Goal: Task Accomplishment & Management: Manage account settings

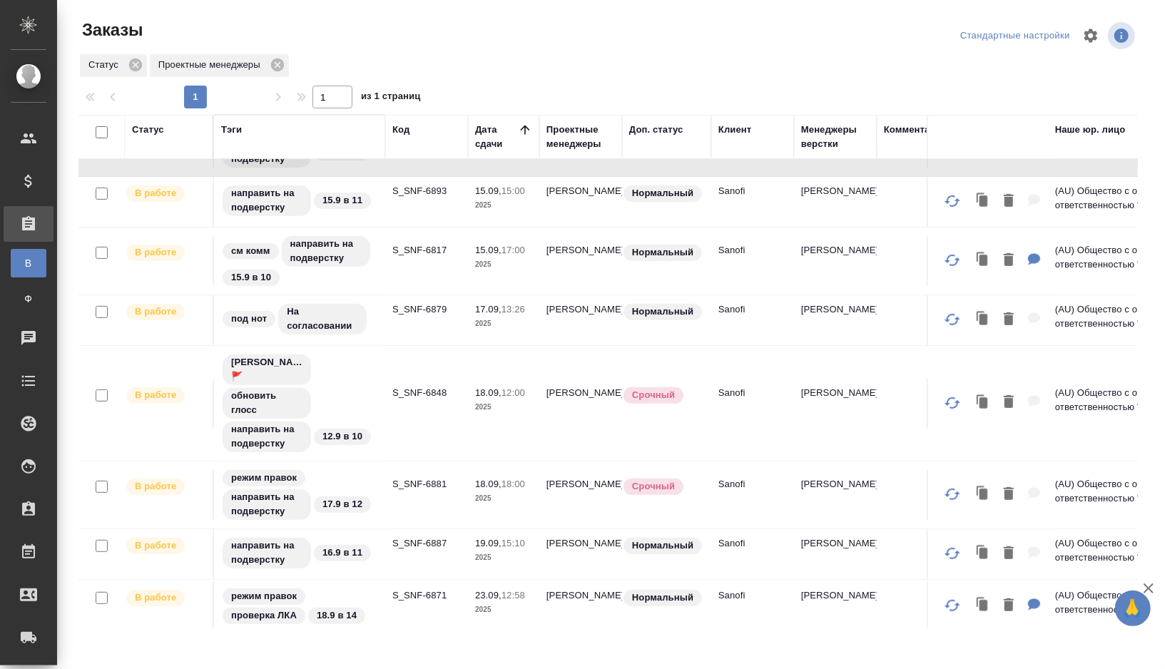
scroll to position [358, 0]
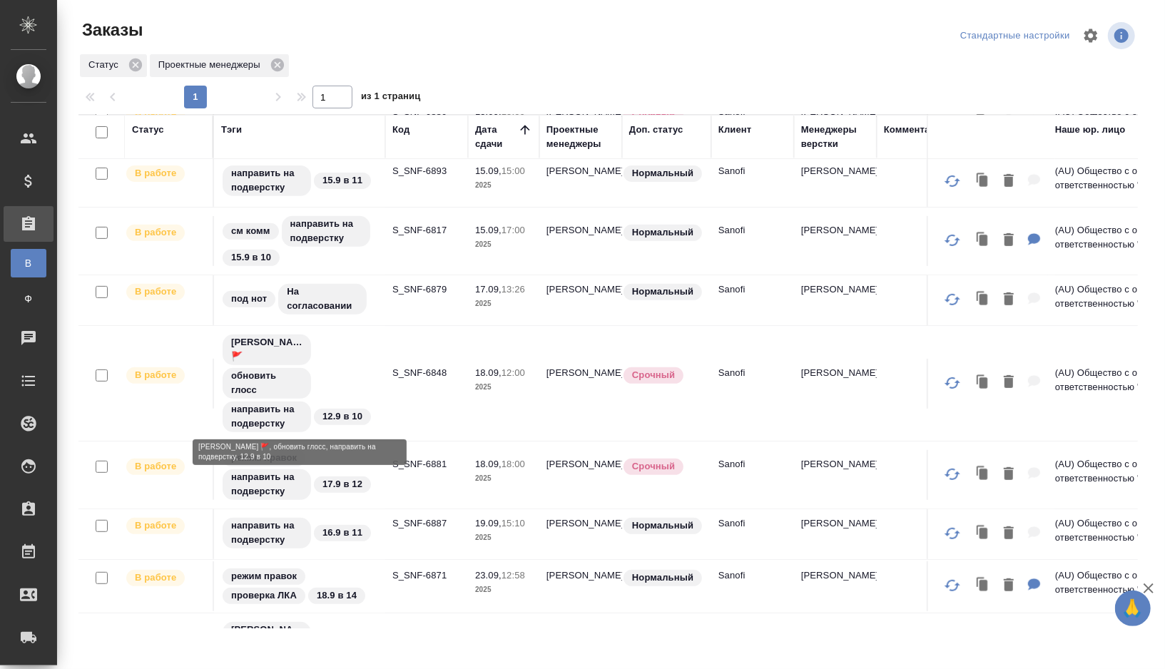
click at [340, 361] on div "Оля Дмитриева 🚩 обновить глосс направить на подверстку 12.9 в 10" at bounding box center [299, 383] width 157 height 101
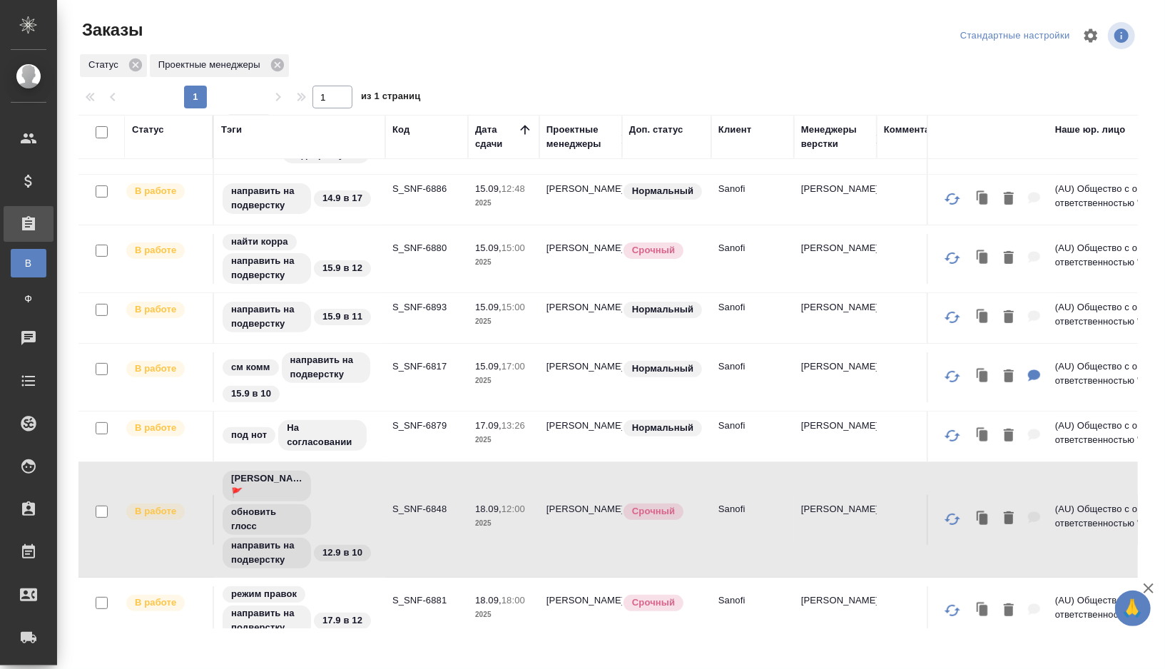
scroll to position [0, 0]
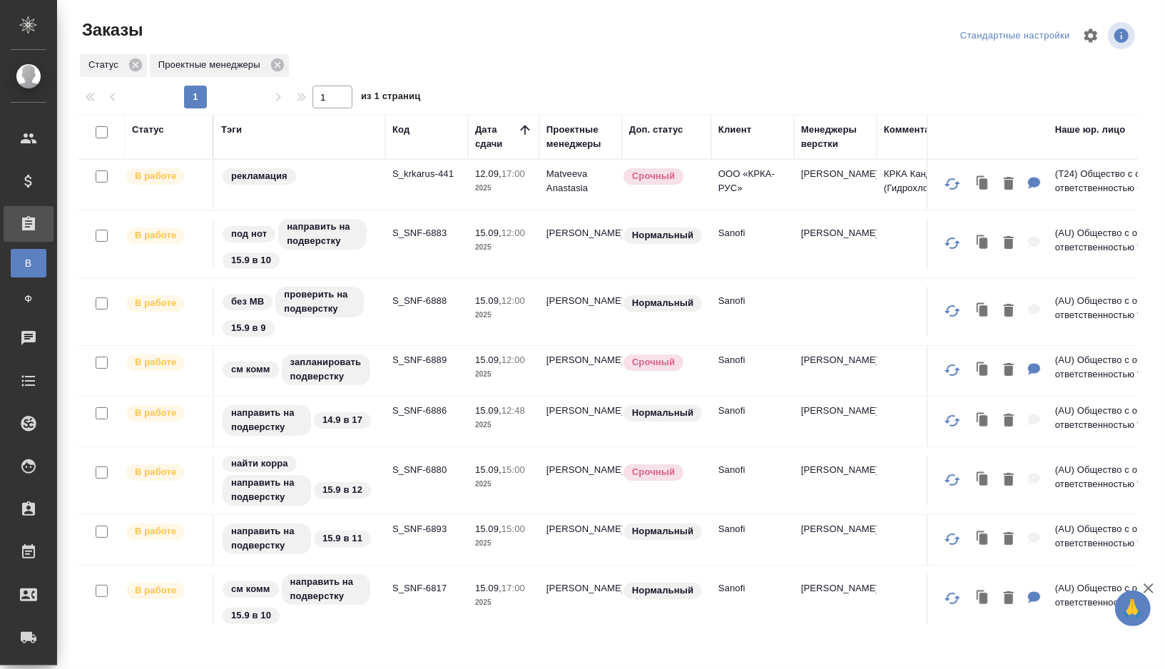
click at [418, 378] on td "S_SNF-6889" at bounding box center [426, 371] width 83 height 50
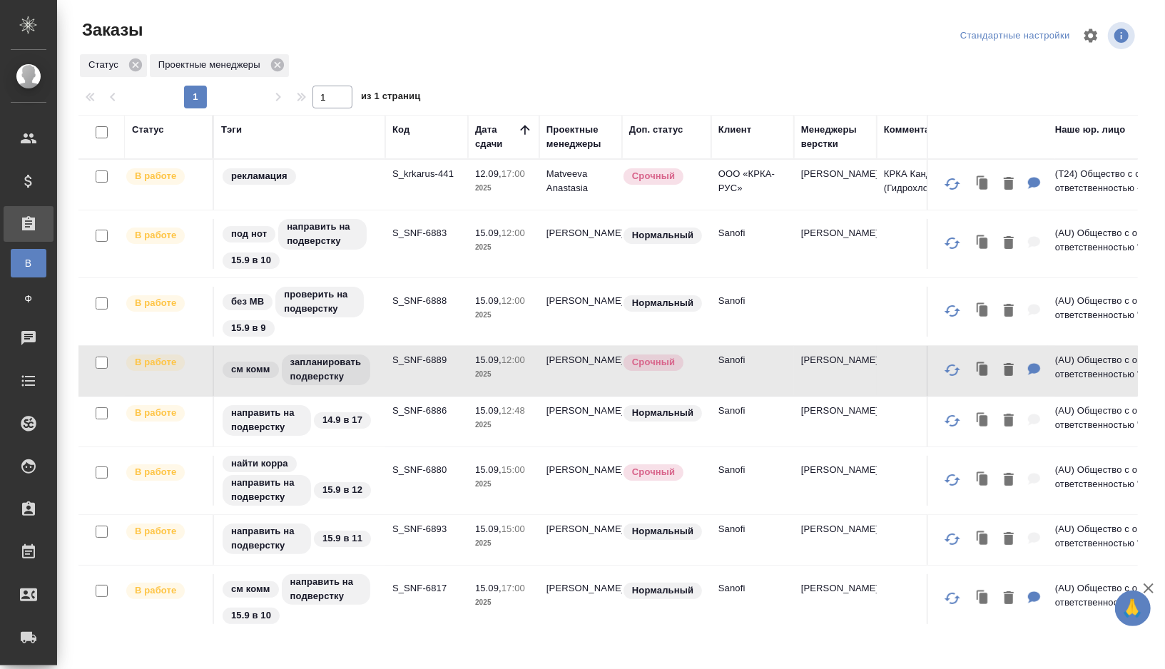
click at [405, 381] on td "S_SNF-6889" at bounding box center [426, 371] width 83 height 50
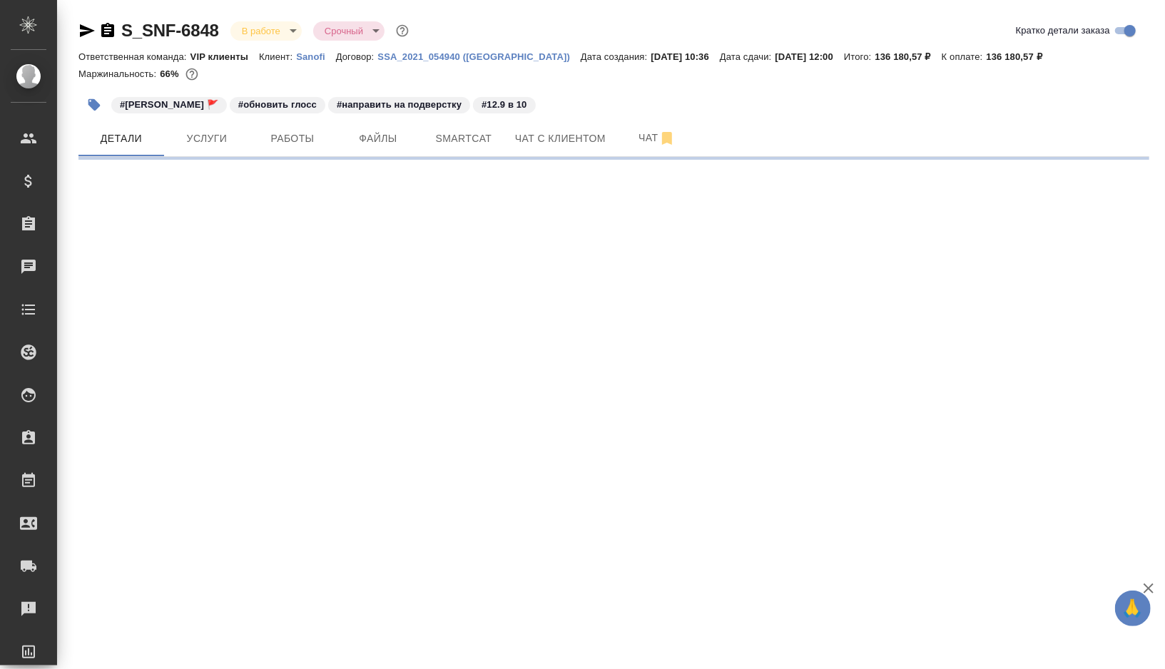
select select "RU"
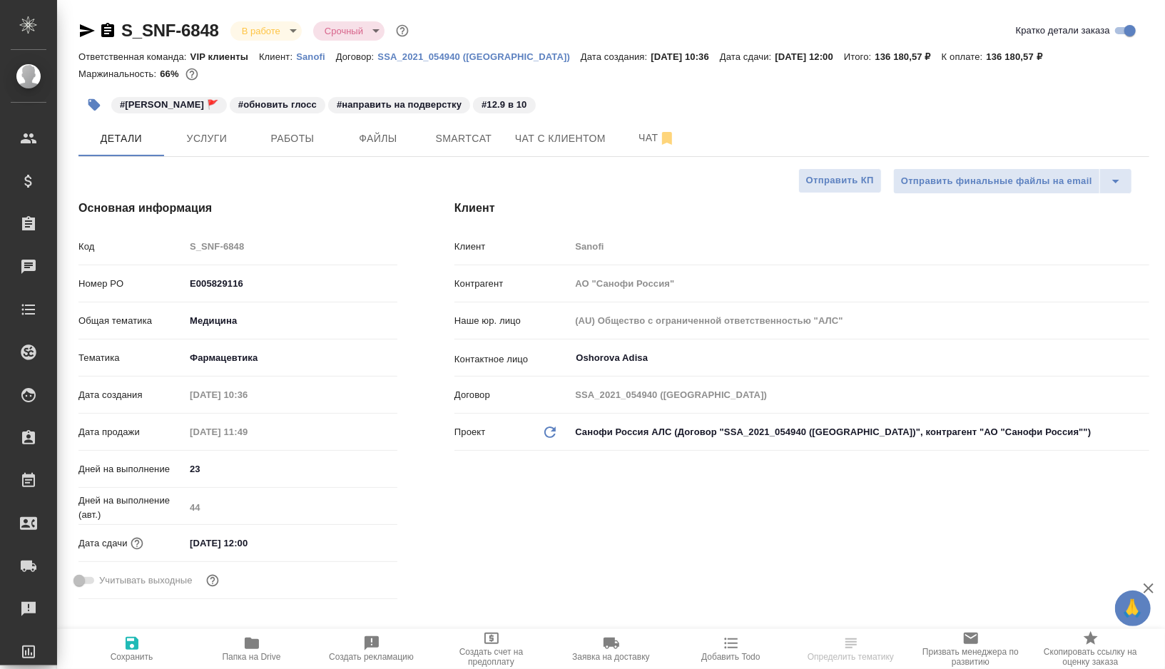
type textarea "x"
click at [293, 143] on span "Работы" at bounding box center [292, 139] width 68 height 18
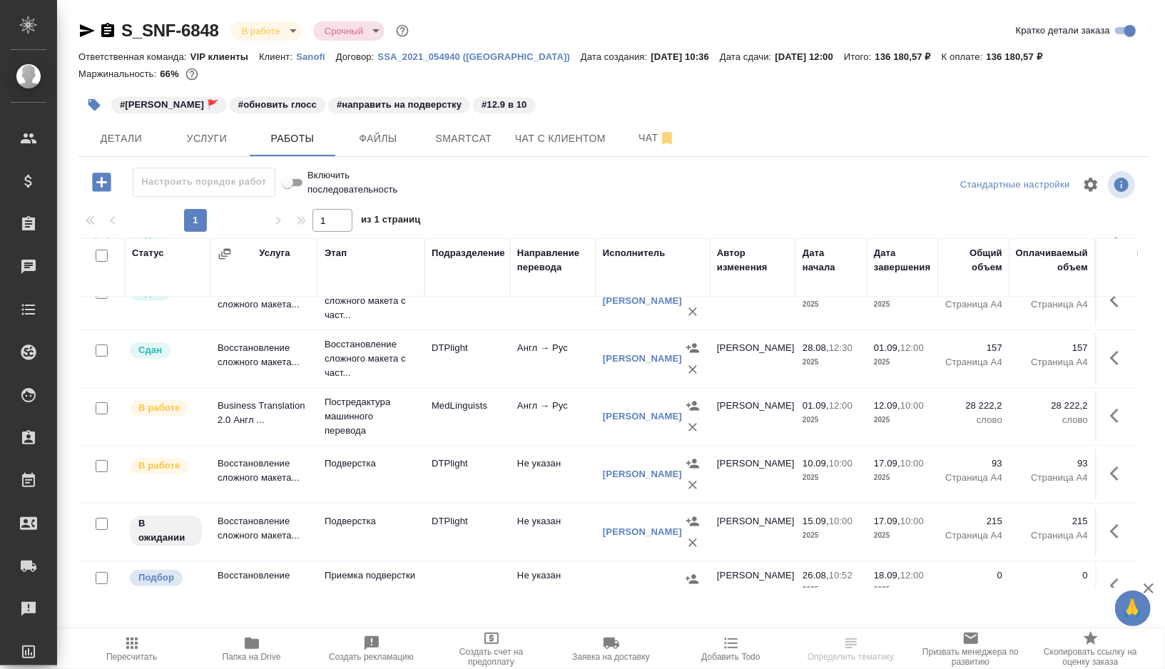
scroll to position [161, 0]
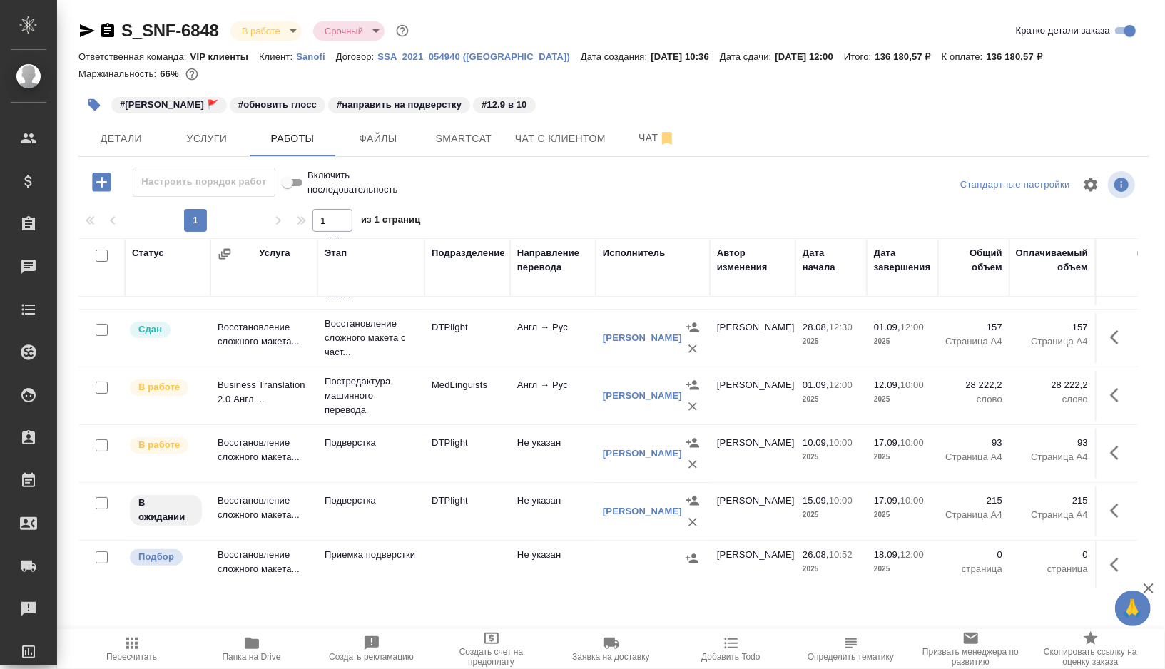
click at [538, 406] on td "Англ → Рус" at bounding box center [553, 396] width 86 height 50
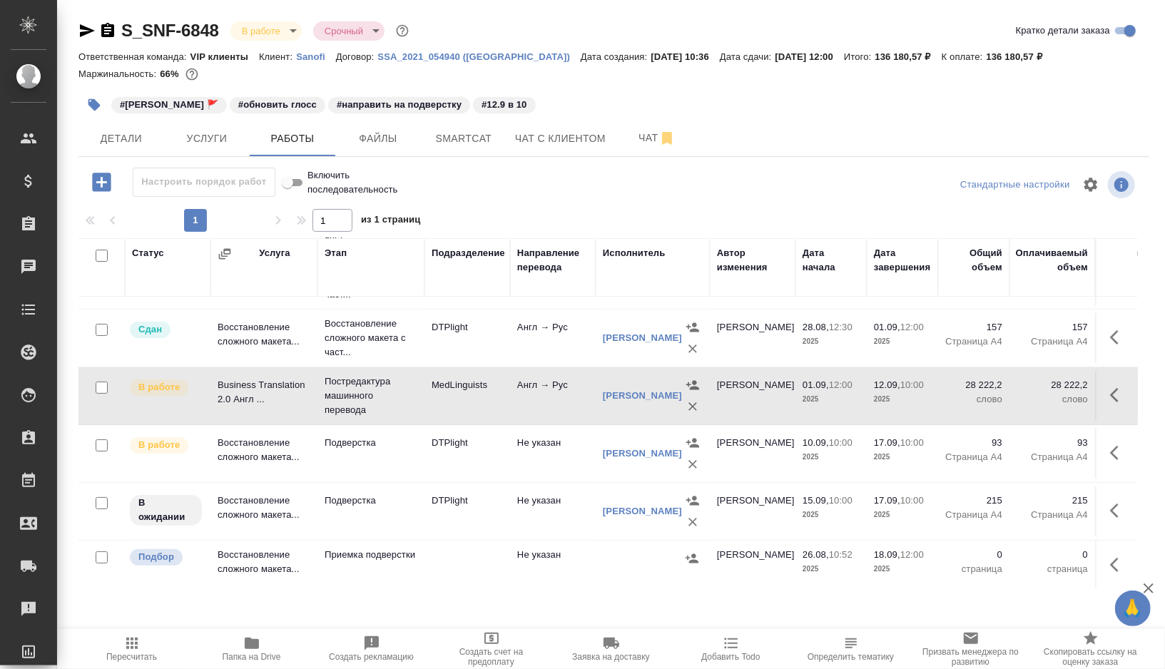
click at [538, 406] on td "Англ → Рус" at bounding box center [553, 396] width 86 height 50
click at [403, 509] on td "Подверстка" at bounding box center [370, 512] width 107 height 50
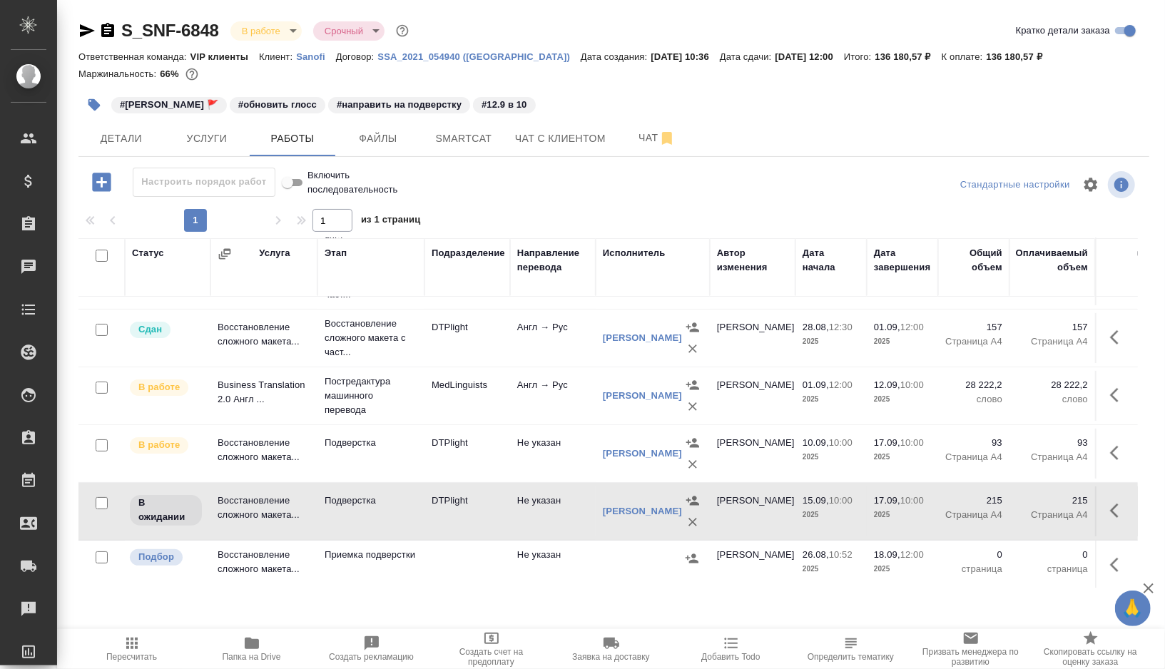
click at [403, 509] on td "Подверстка" at bounding box center [370, 512] width 107 height 50
click at [397, 456] on td "Подверстка" at bounding box center [370, 454] width 107 height 50
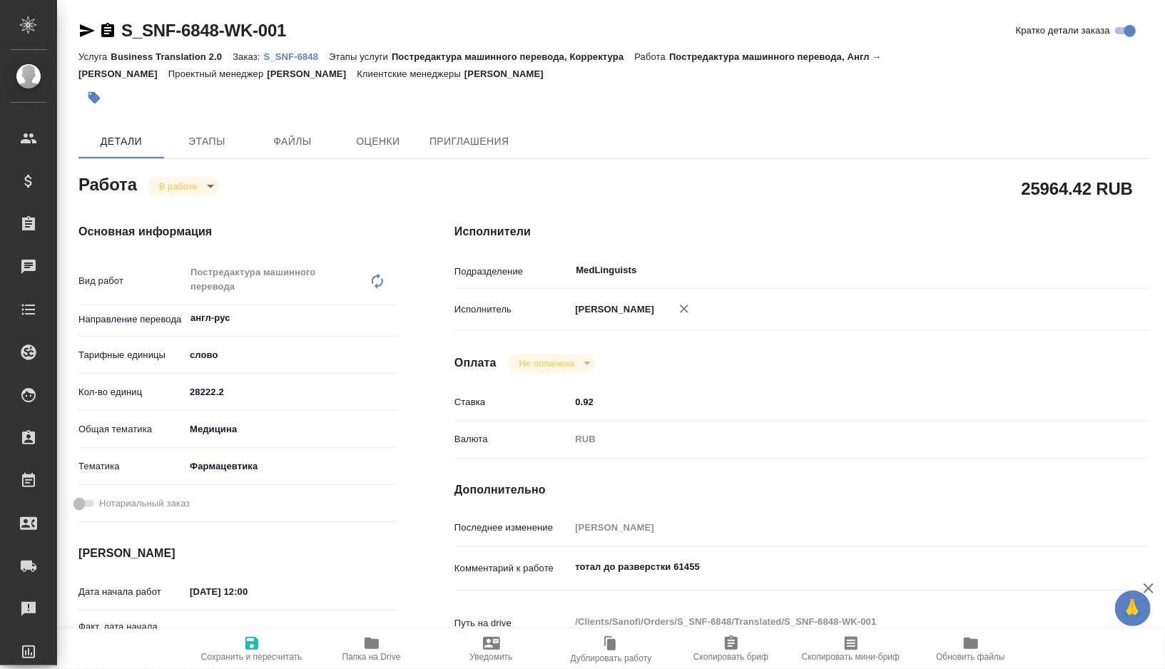
type textarea "x"
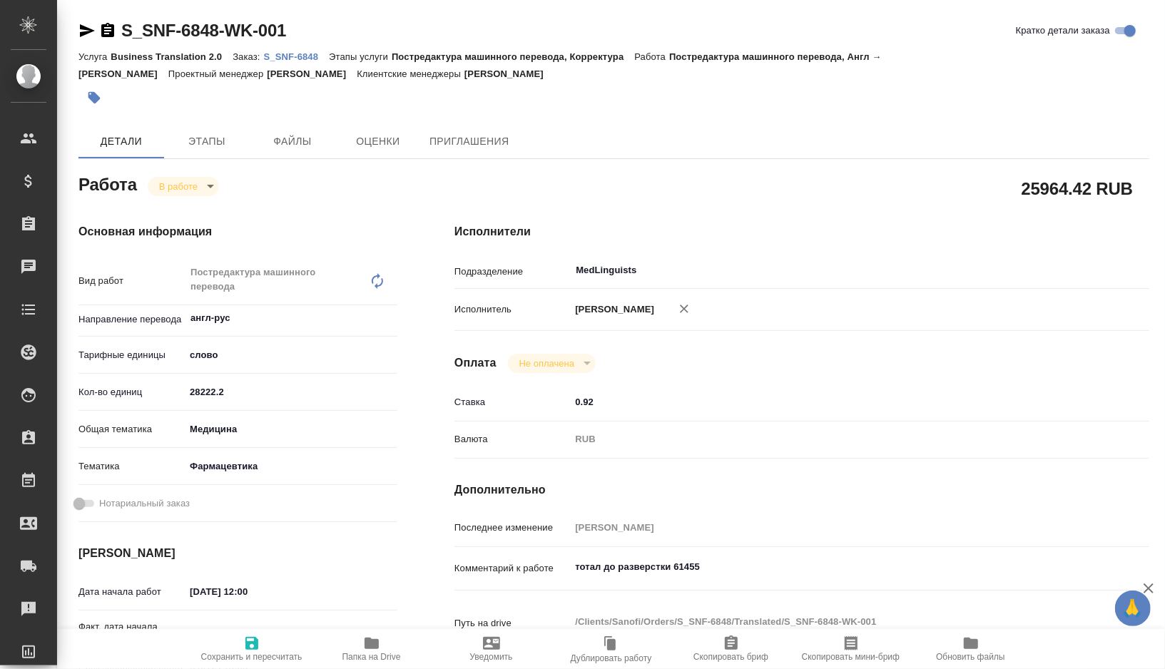
type textarea "x"
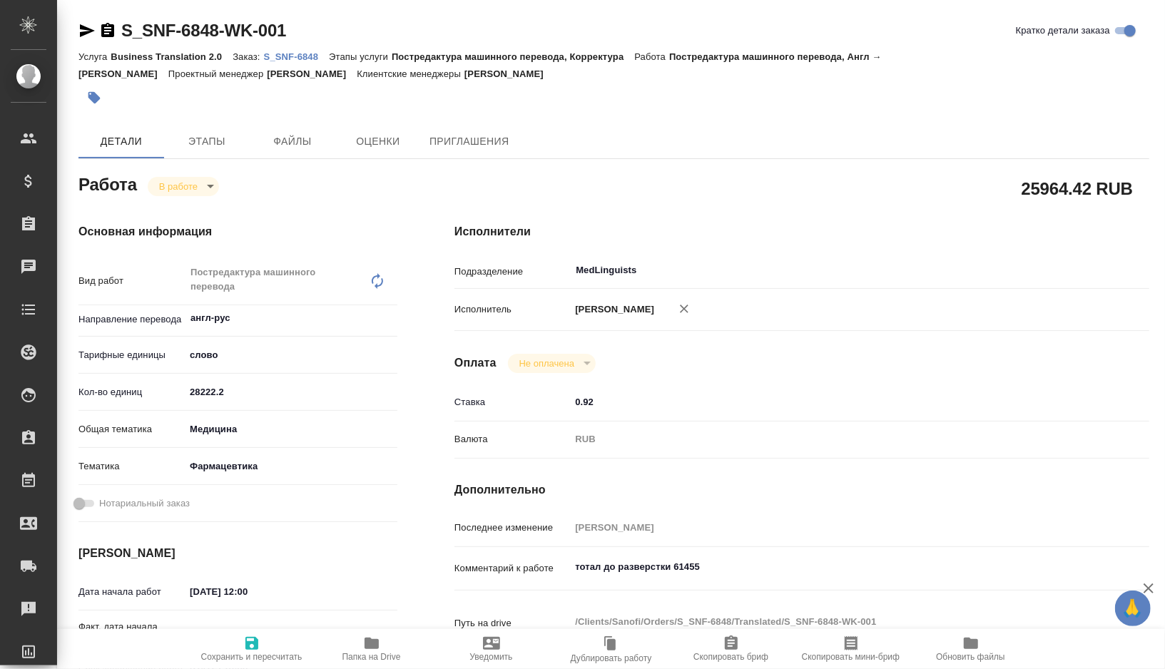
type textarea "x"
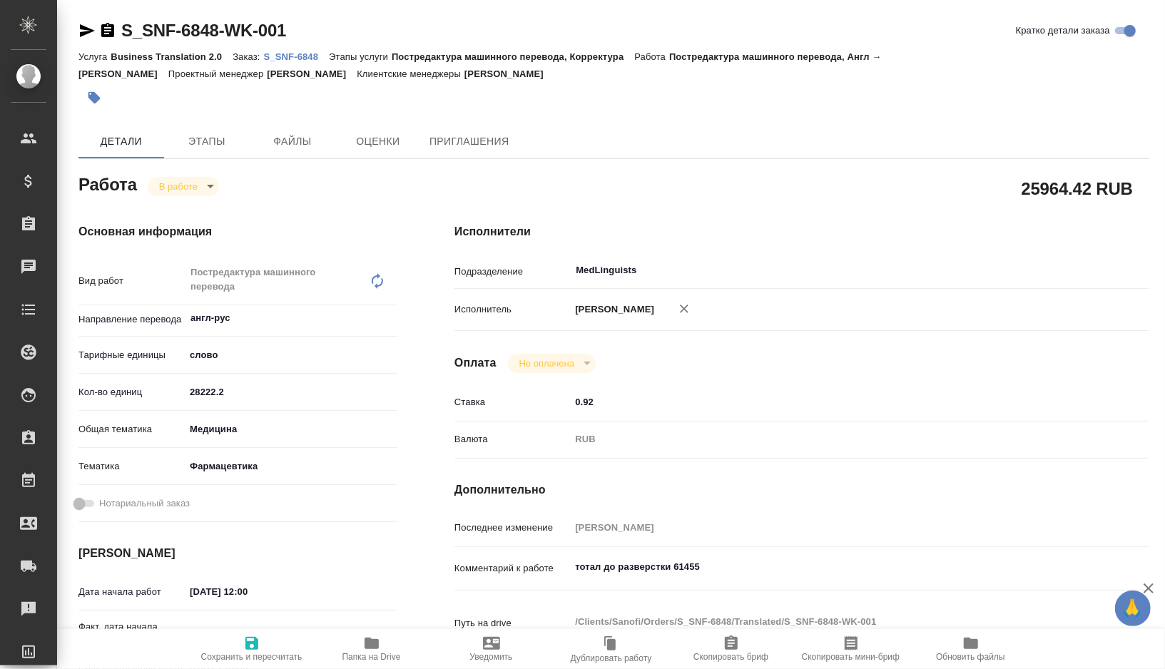
type textarea "x"
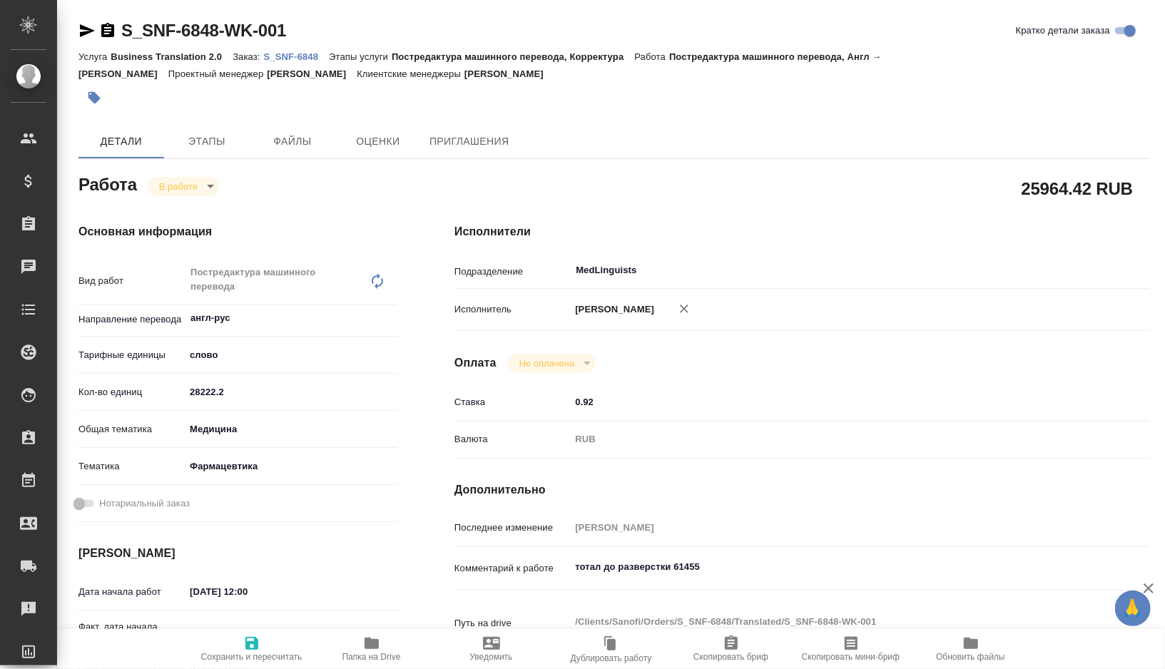
type textarea "x"
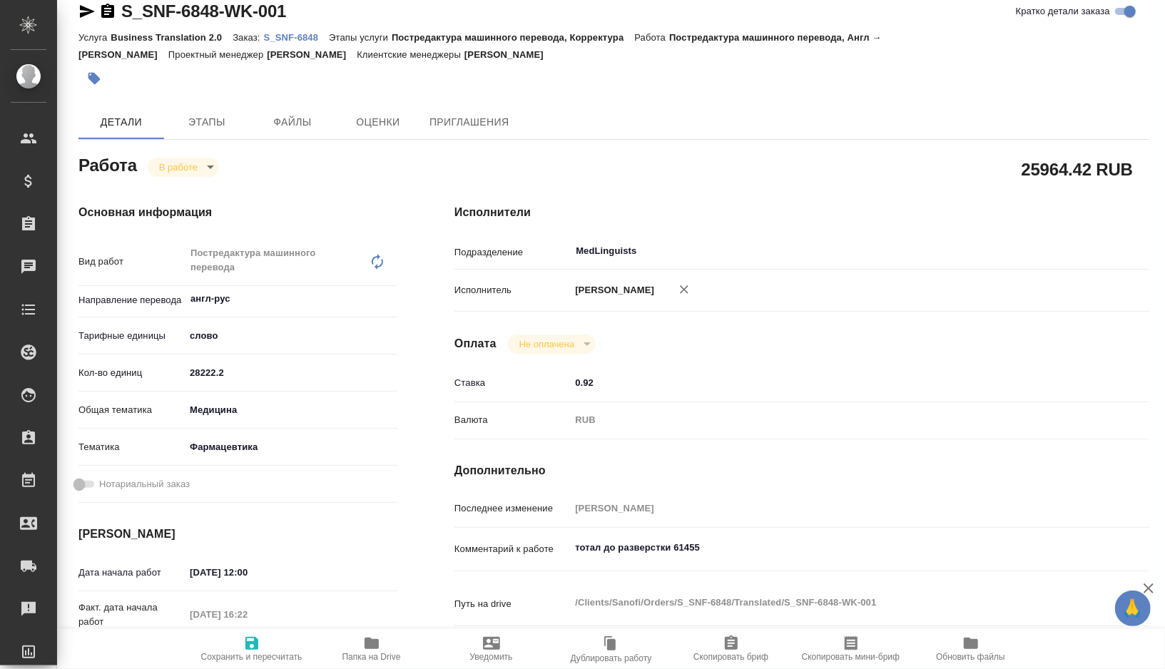
type textarea "x"
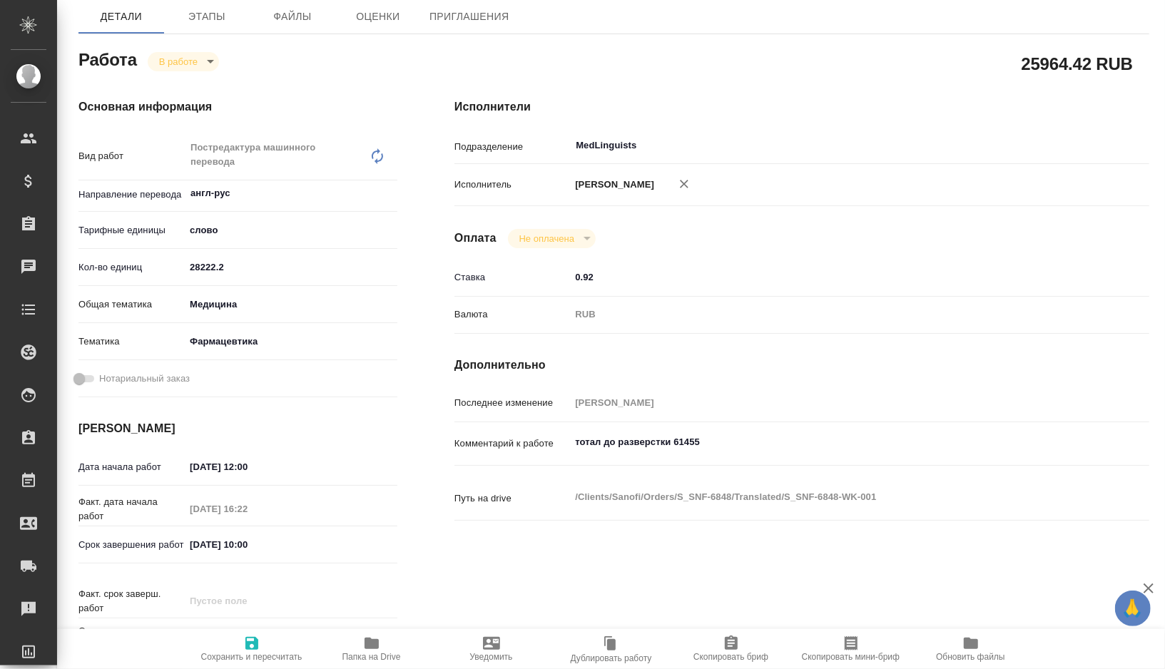
scroll to position [126, 0]
type textarea "x"
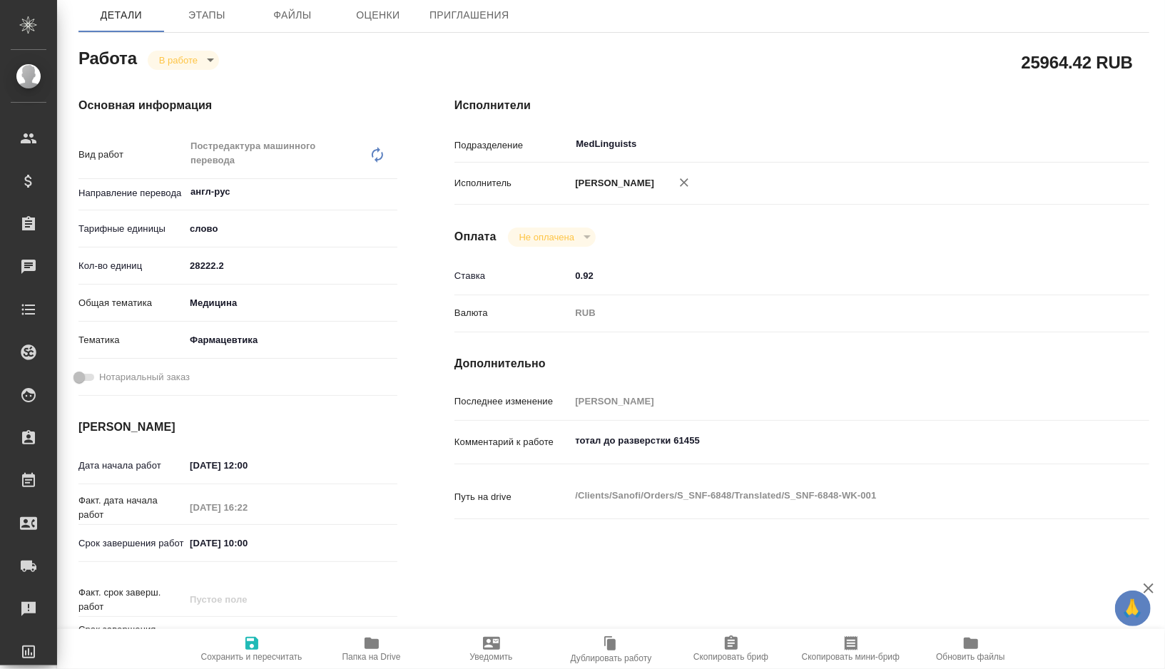
type textarea "x"
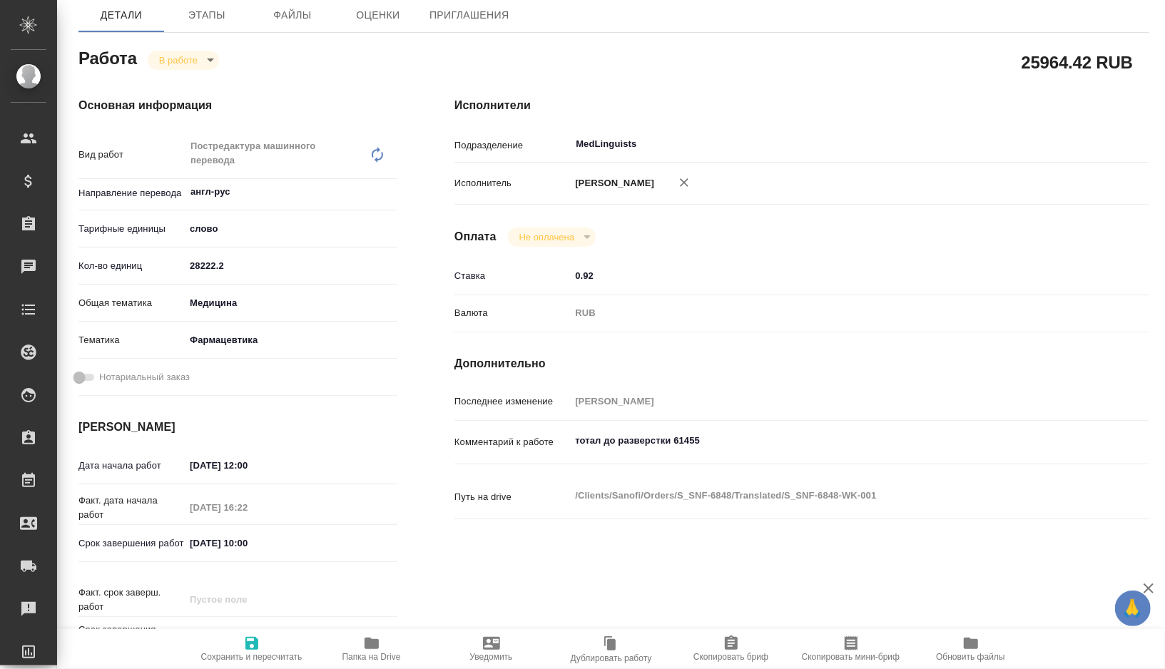
type textarea "x"
click at [369, 646] on icon "button" at bounding box center [372, 643] width 14 height 11
type textarea "x"
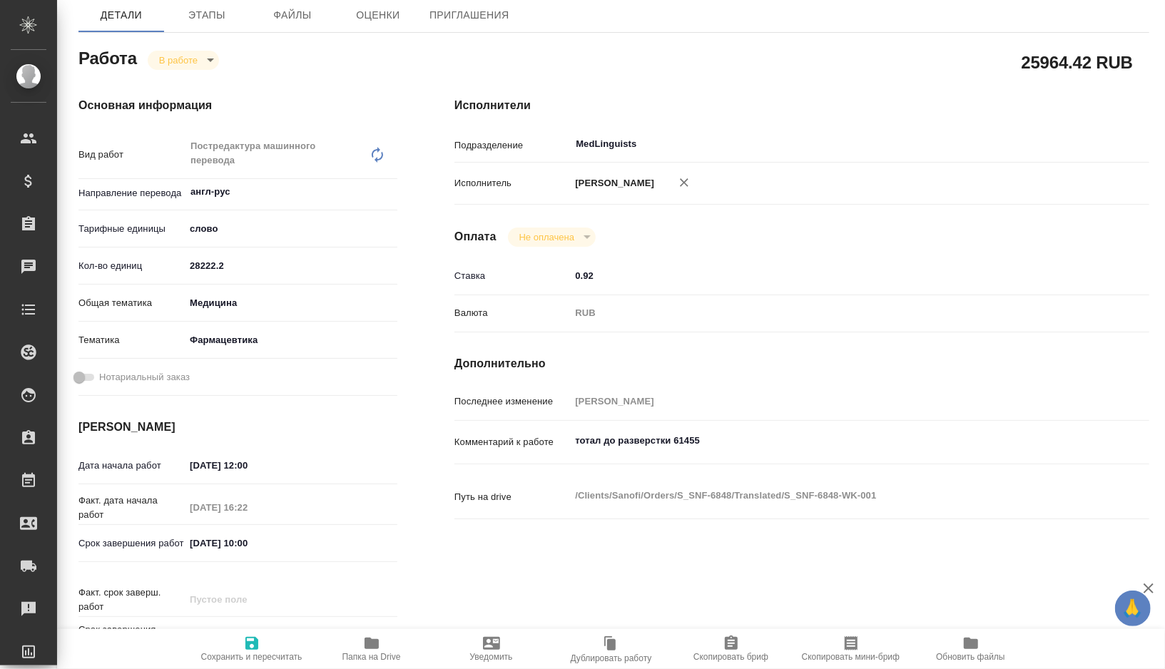
type textarea "x"
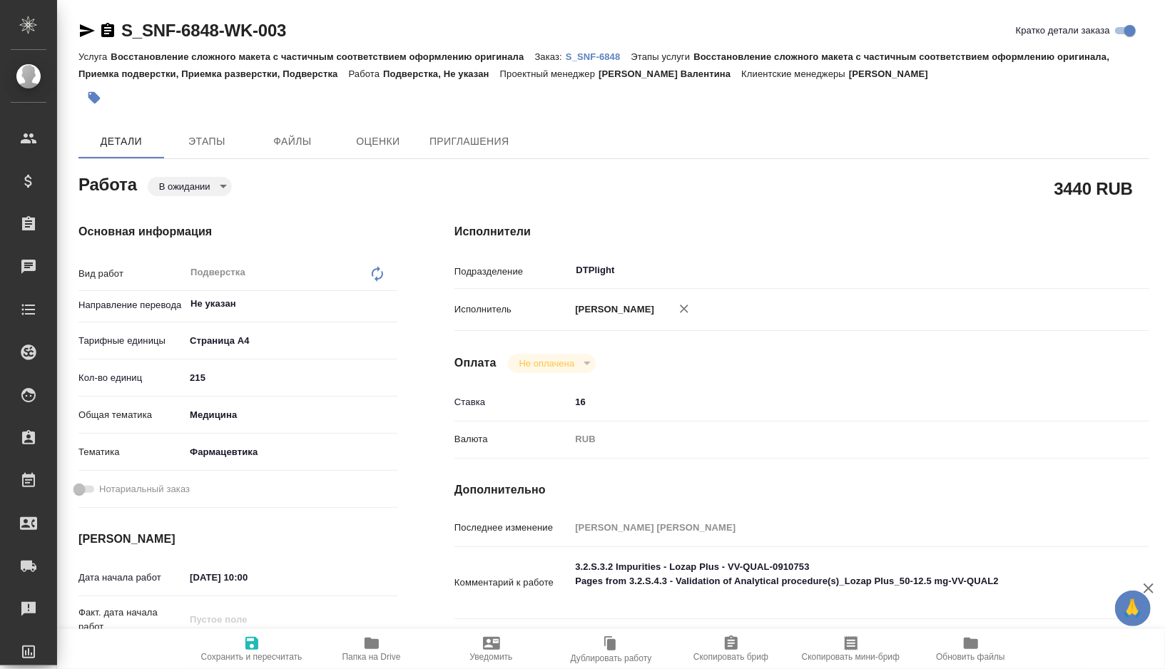
type textarea "x"
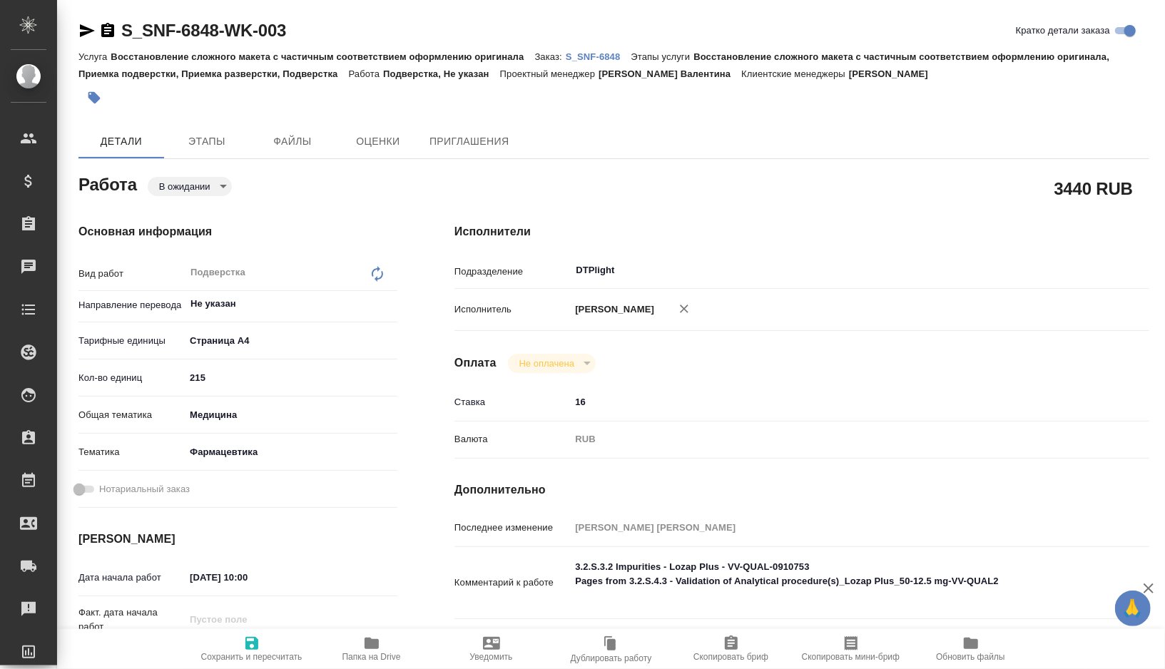
type textarea "x"
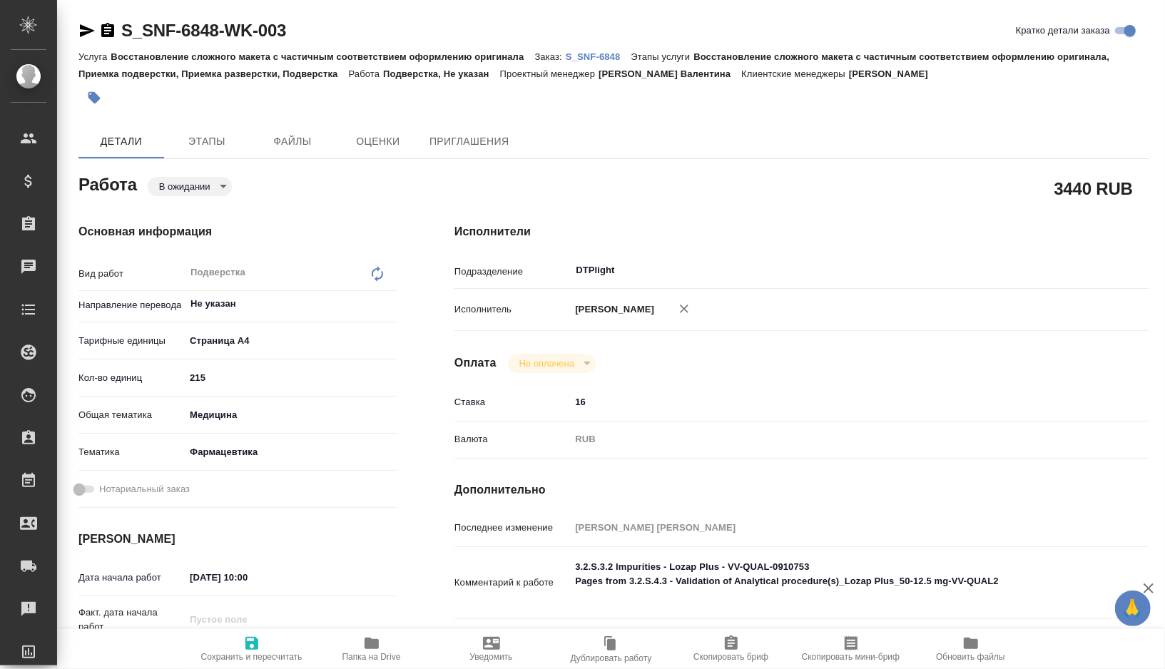
type textarea "x"
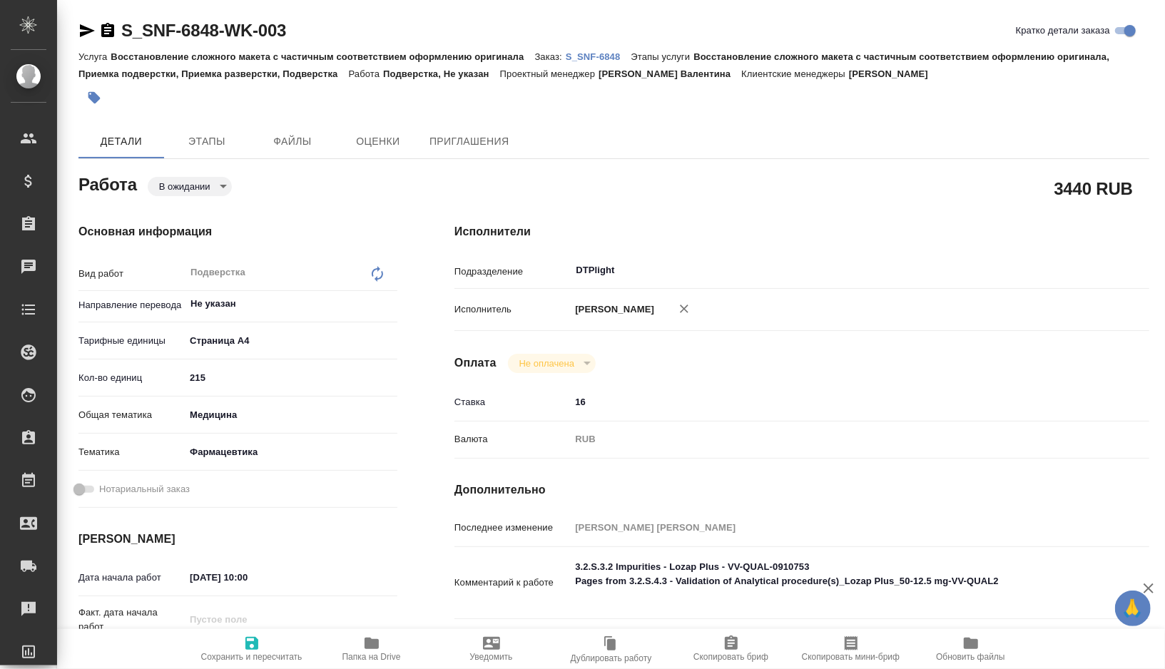
type textarea "x"
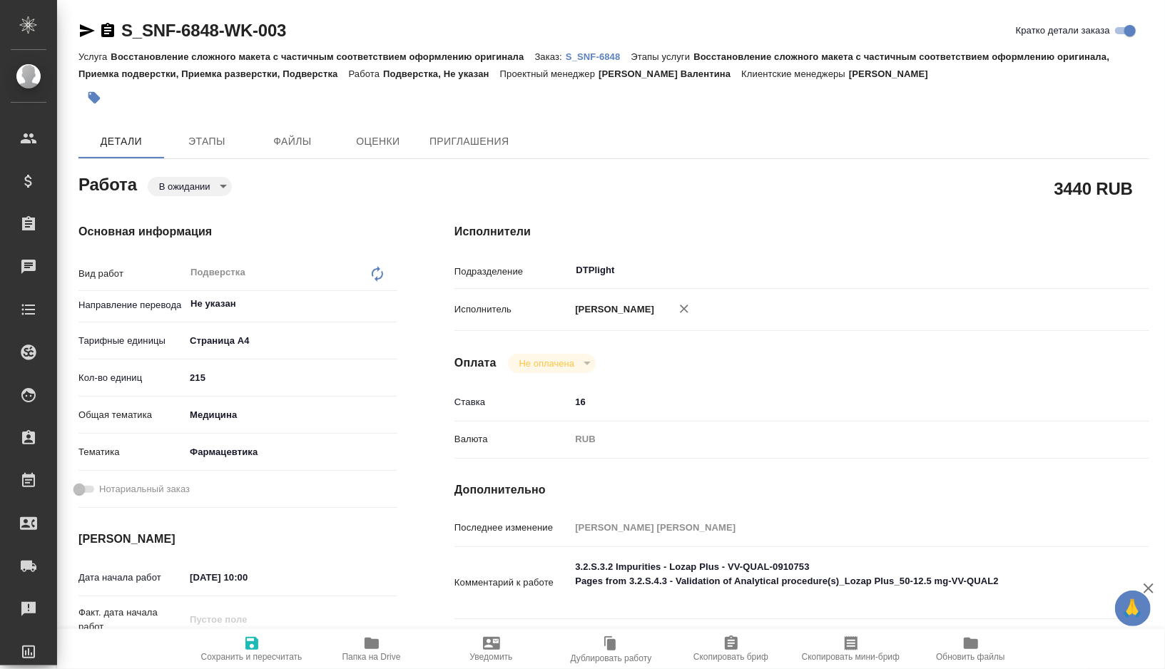
type textarea "x"
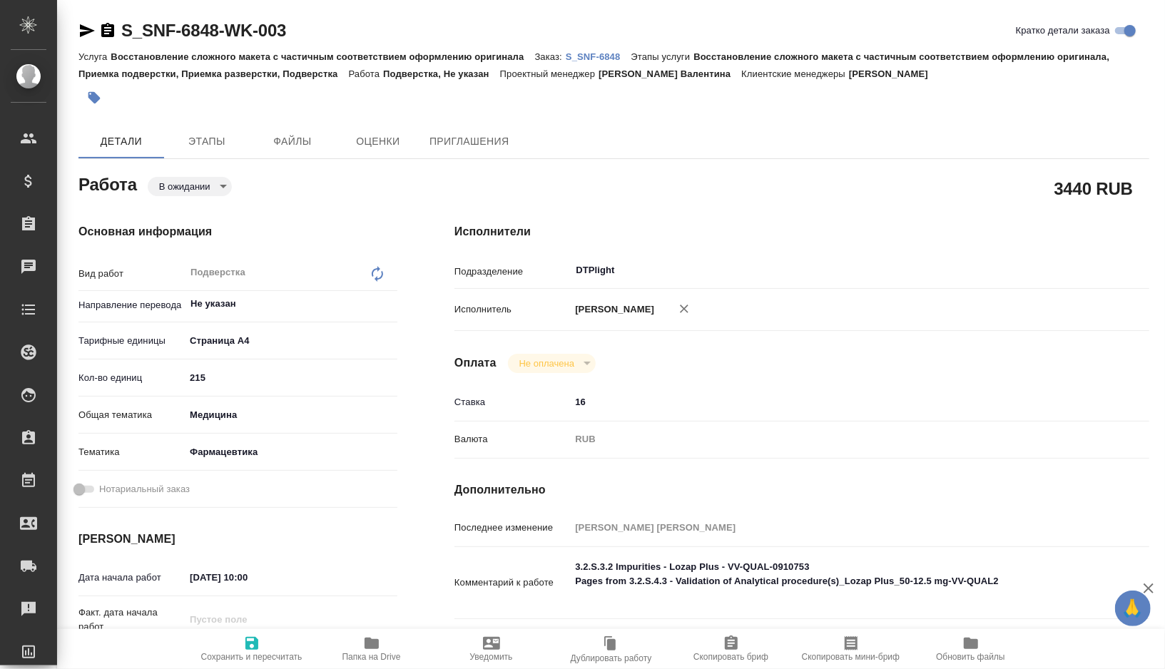
type textarea "x"
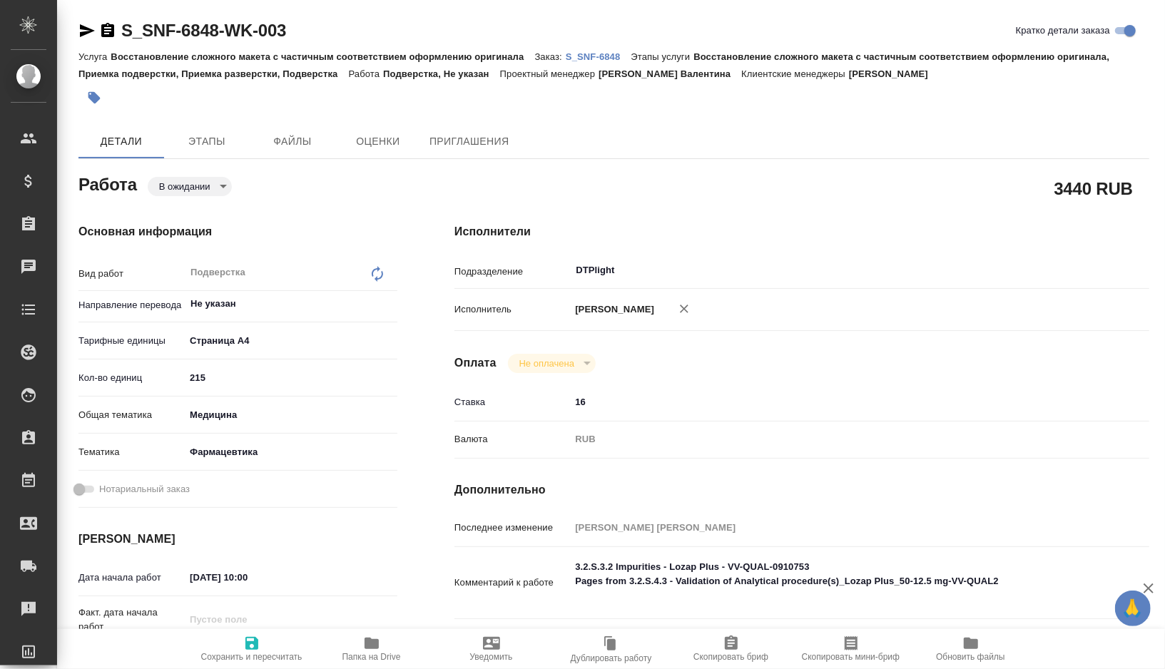
type textarea "x"
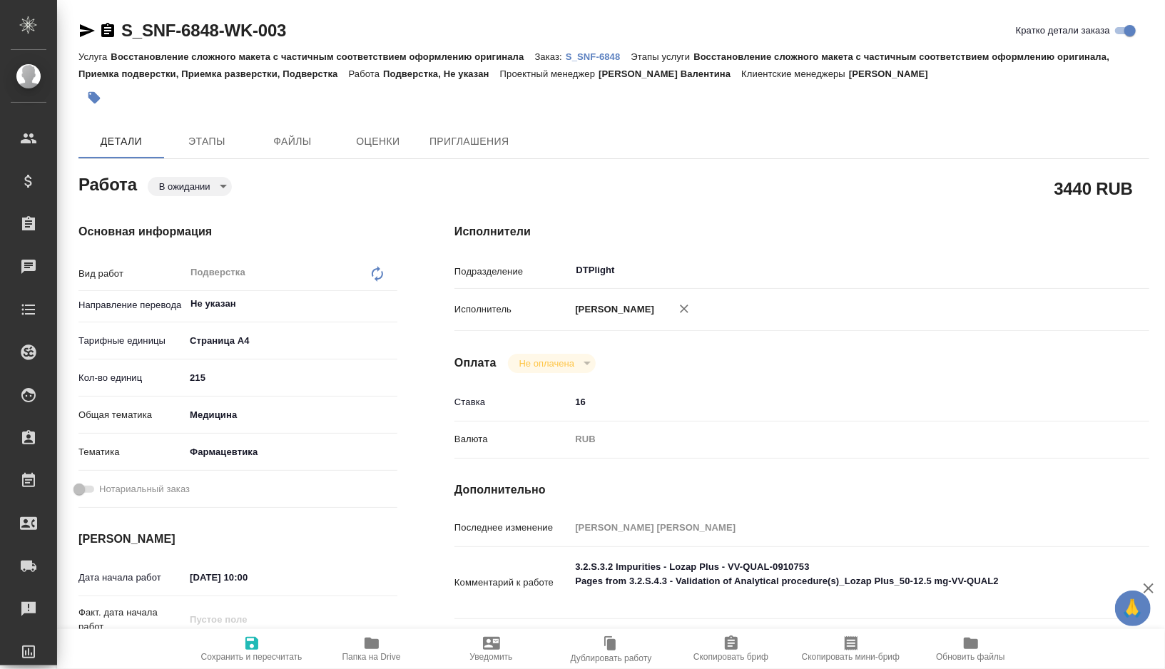
type textarea "x"
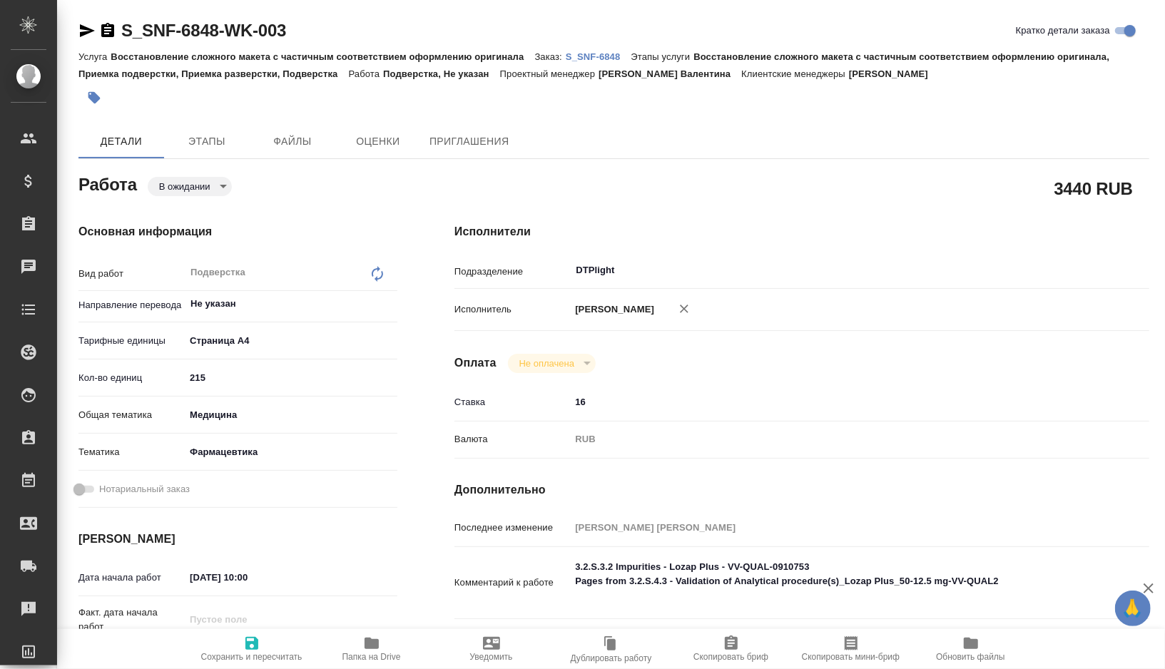
click at [381, 638] on span "Папка на Drive" at bounding box center [371, 648] width 103 height 27
type textarea "x"
click at [838, 581] on textarea "3.2.S.3.2 Impurities - Lozap Plus - VV-QUAL-0910753 Pages from 3.2.S.4.3 - Vali…" at bounding box center [831, 581] width 522 height 53
type textarea "x"
type textarea "3.2.S.3.2 Impurities - Lozap Plus - VV-QUAL-0910753 Pages from 3.2.S.4.3 - Vali…"
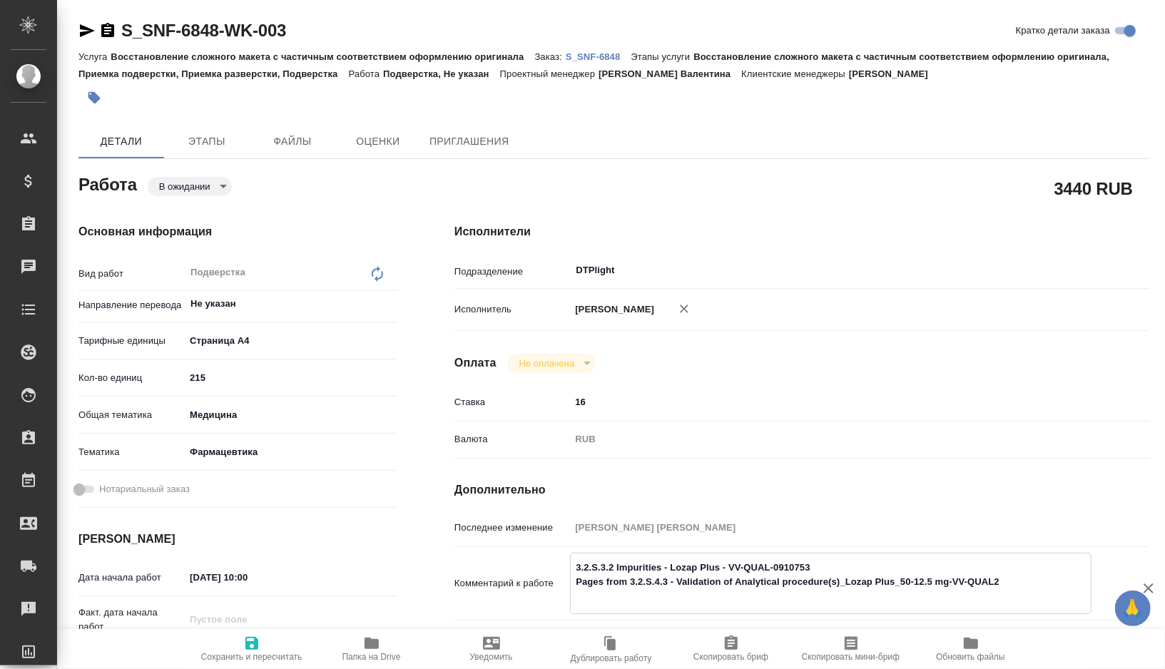
type textarea "x"
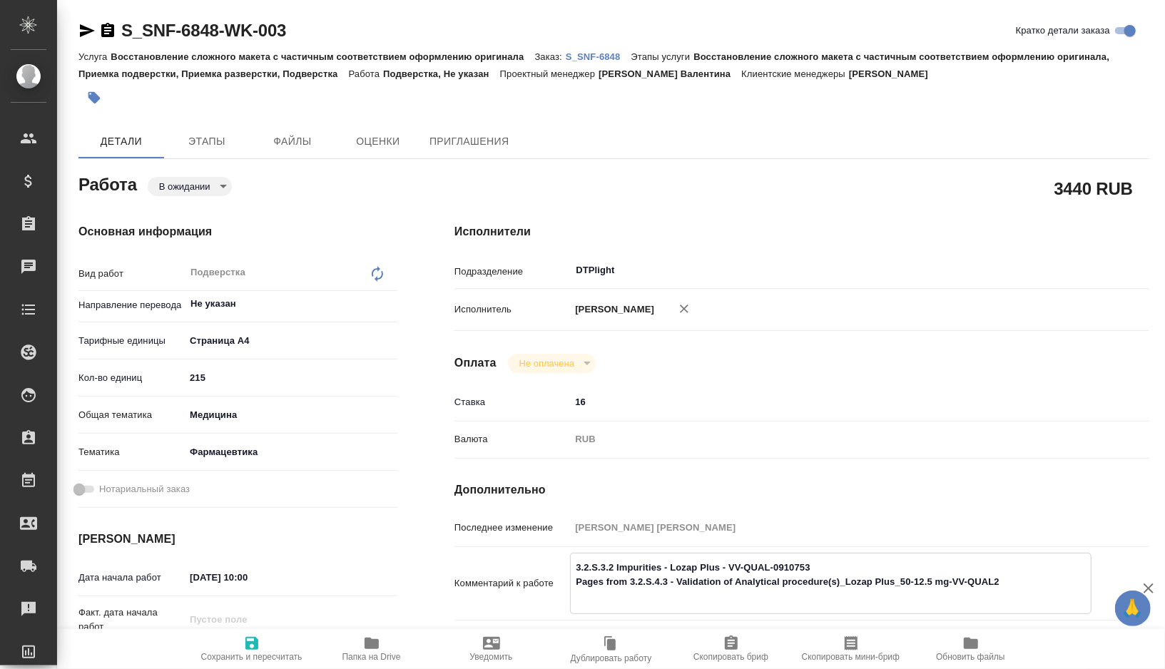
type textarea "3.2.S.3.2 Impurities - Lozap Plus - VV-QUAL-0910753 - Pages from 3.2.S.4.3 - Va…"
type textarea "x"
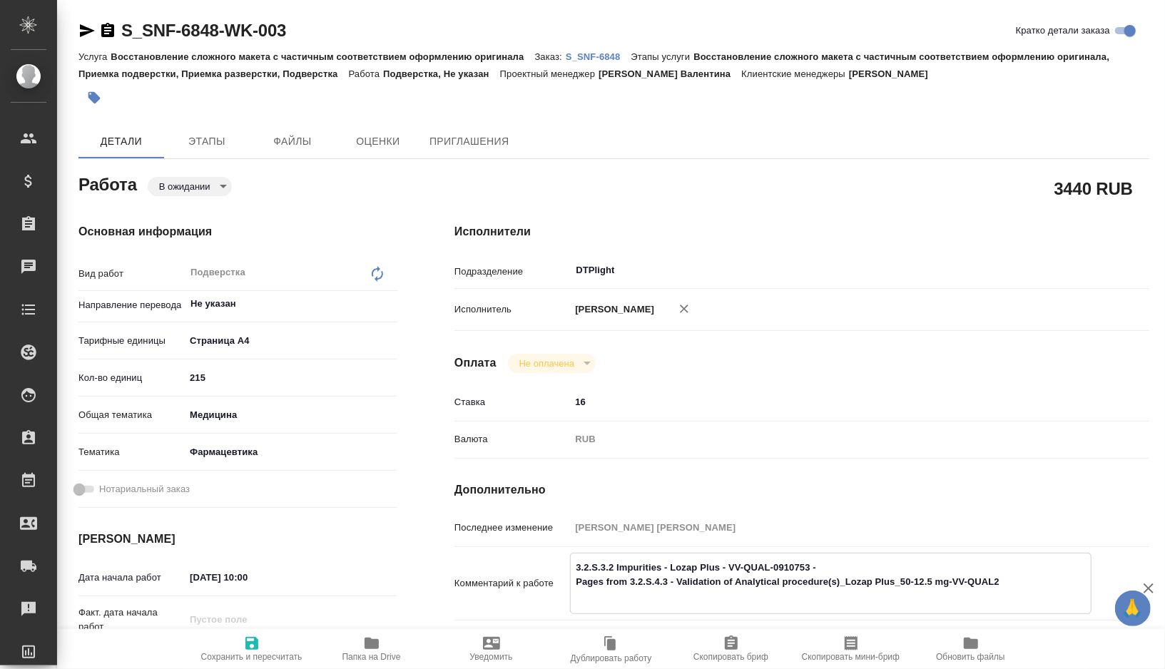
type textarea "x"
type textarea "3.2.S.3.2 Impurities - Lozap Plus - VV-QUAL-0910753 - Pages from 3.2.S.4.3 - Va…"
type textarea "x"
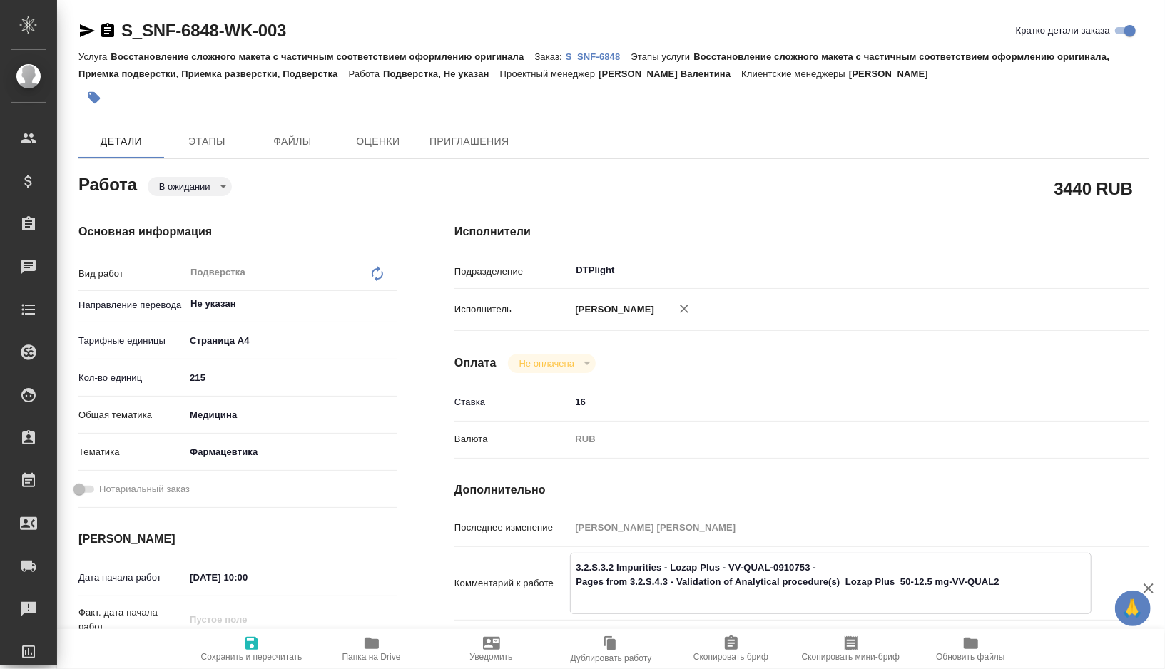
type textarea "x"
type textarea "3.2.S.3.2 Impurities - Lozap Plus - VV-QUAL-0910753 - п Pages from 3.2.S.4.3 - …"
type textarea "x"
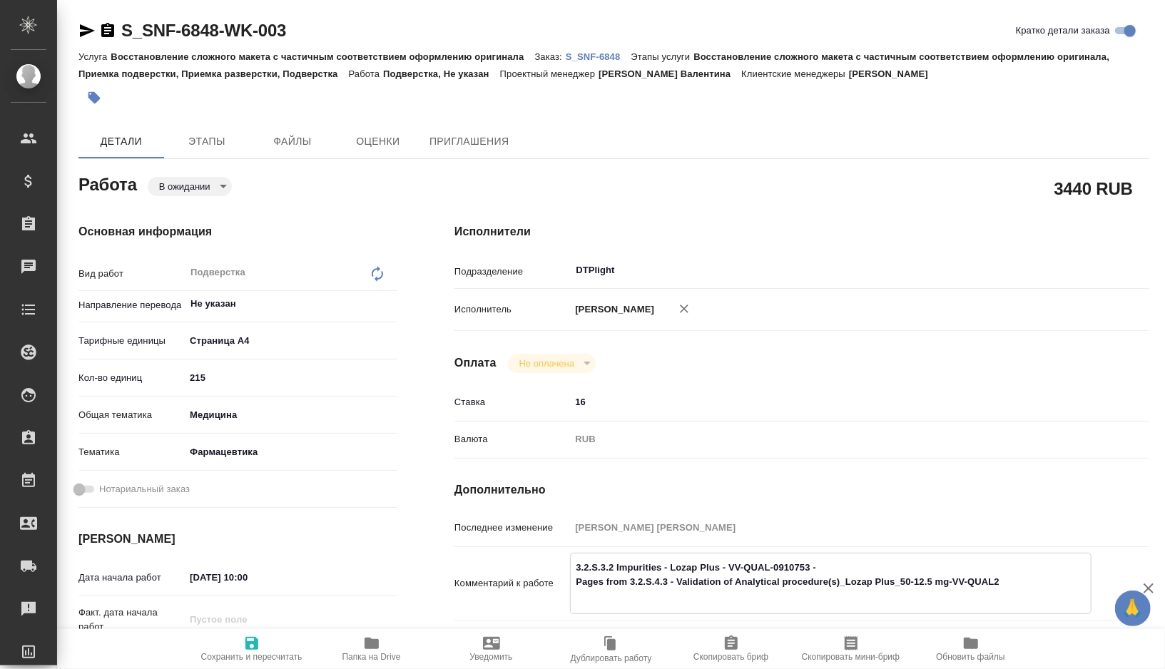
type textarea "x"
type textarea "3.2.S.3.2 Impurities - Lozap Plus - VV-QUAL-0910753 - по Pages from 3.2.S.4.3 -…"
type textarea "x"
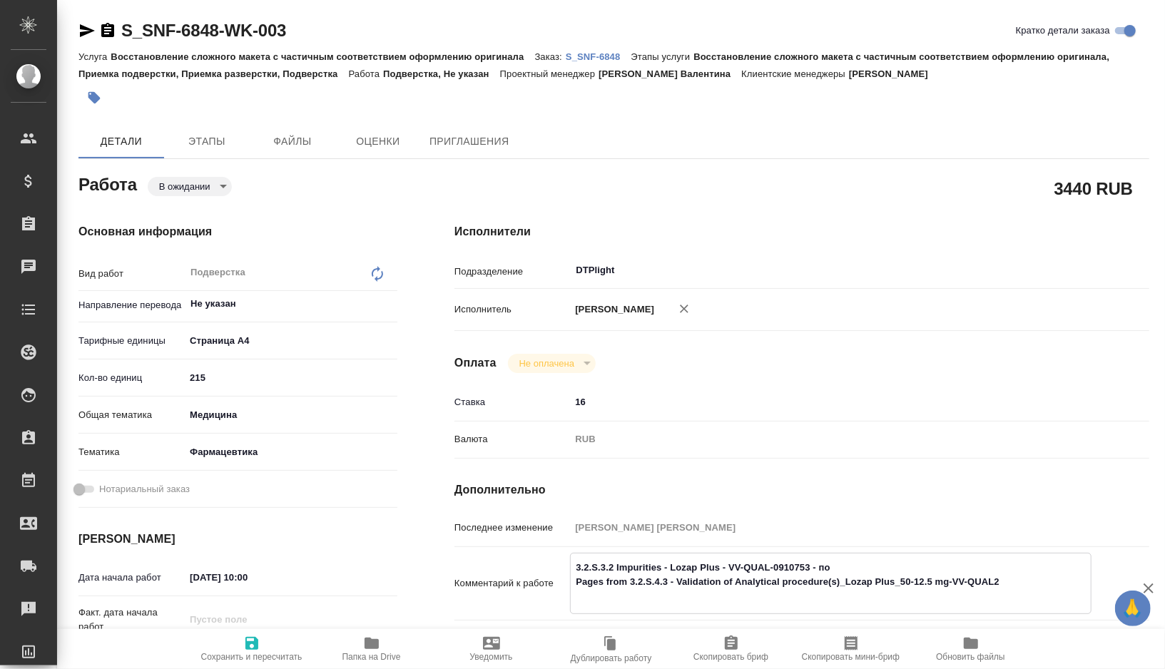
type textarea "x"
type textarea "3.2.S.3.2 Impurities - Lozap Plus - VV-QUAL-0910753 - пок Pages from 3.2.S.4.3 …"
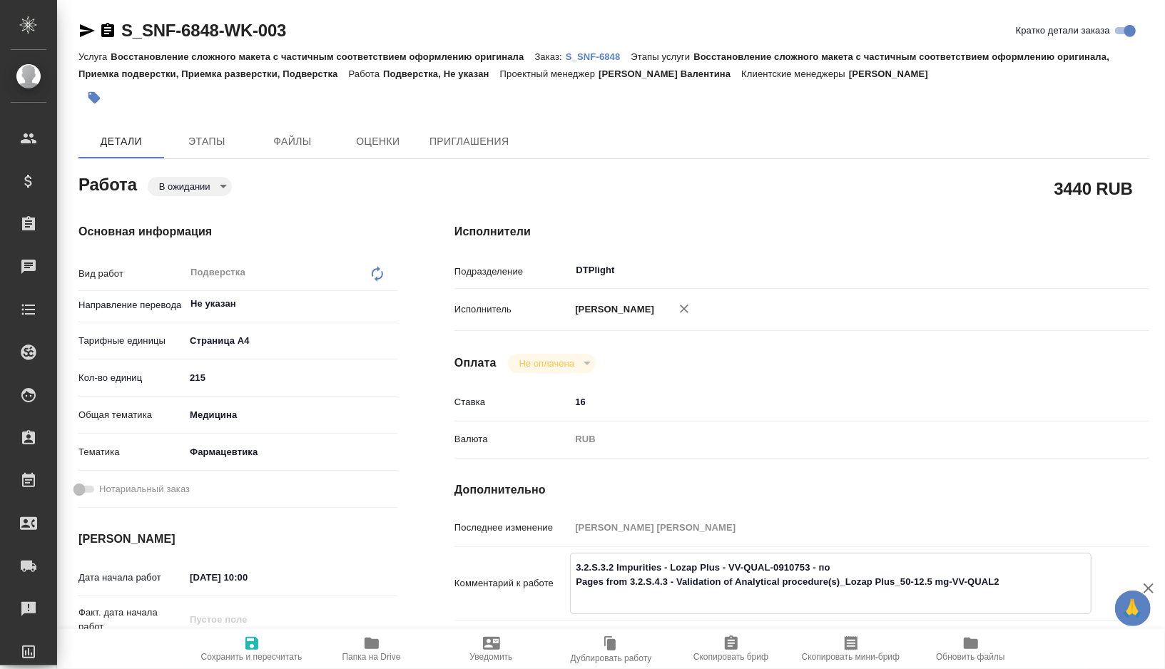
type textarea "x"
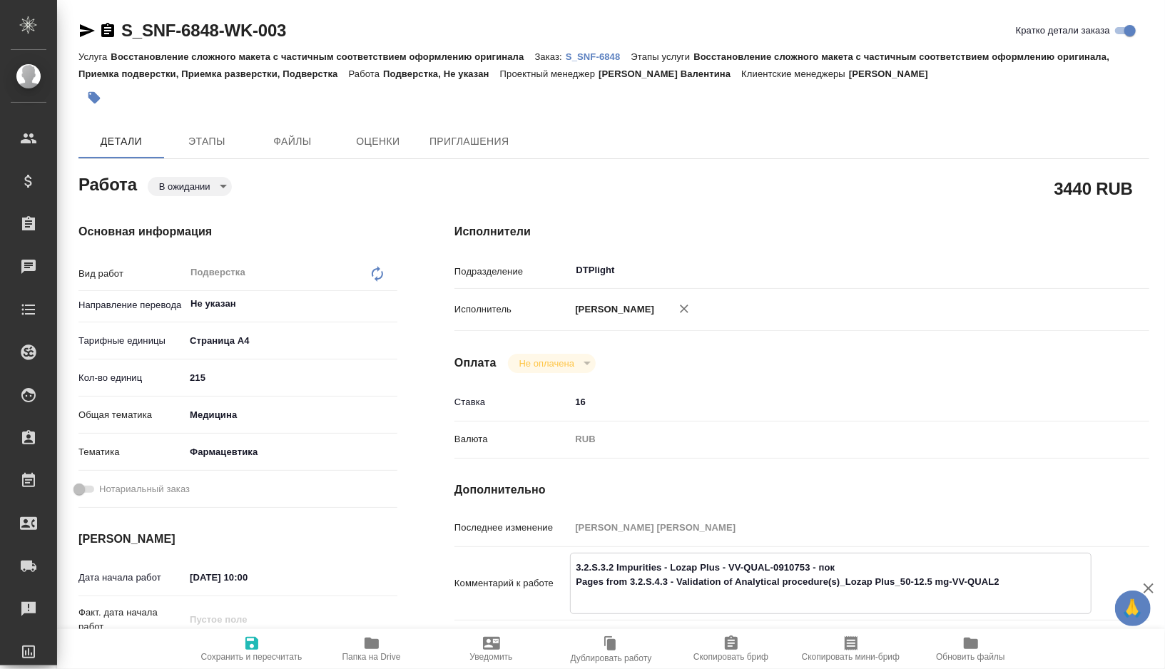
type textarea "3.2.S.3.2 Impurities - Lozap Plus - VV-QUAL-0910753 - пока Pages from 3.2.S.4.3…"
type textarea "x"
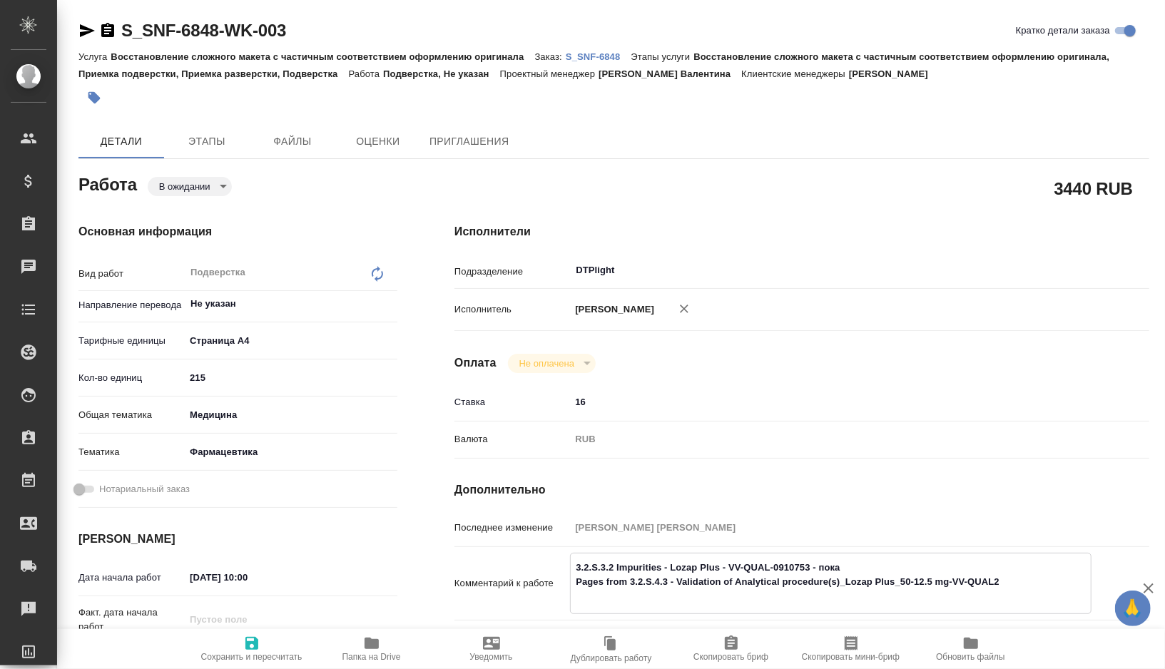
type textarea "x"
type textarea "3.2.S.3.2 Impurities - Lozap Plus - VV-QUAL-0910753 - пока Pages from 3.2.S.4.3…"
type textarea "x"
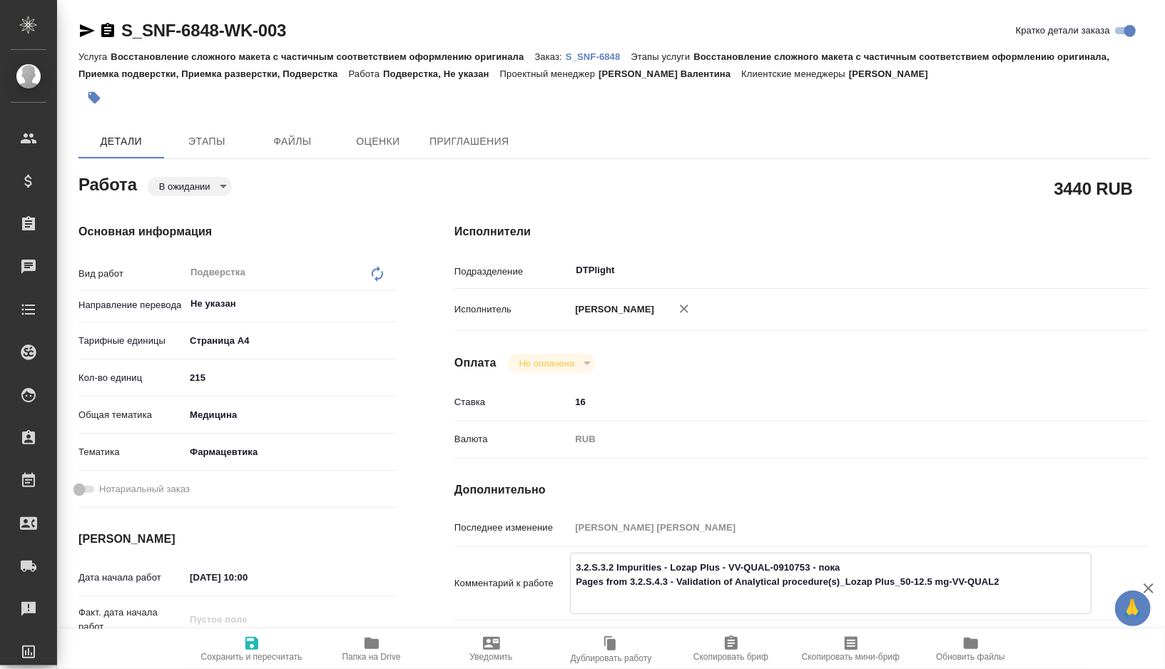
type textarea "x"
type textarea "3.2.S.3.2 Impurities - Lozap Plus - VV-QUAL-0910753 - пока г Pages from 3.2.S.4…"
type textarea "x"
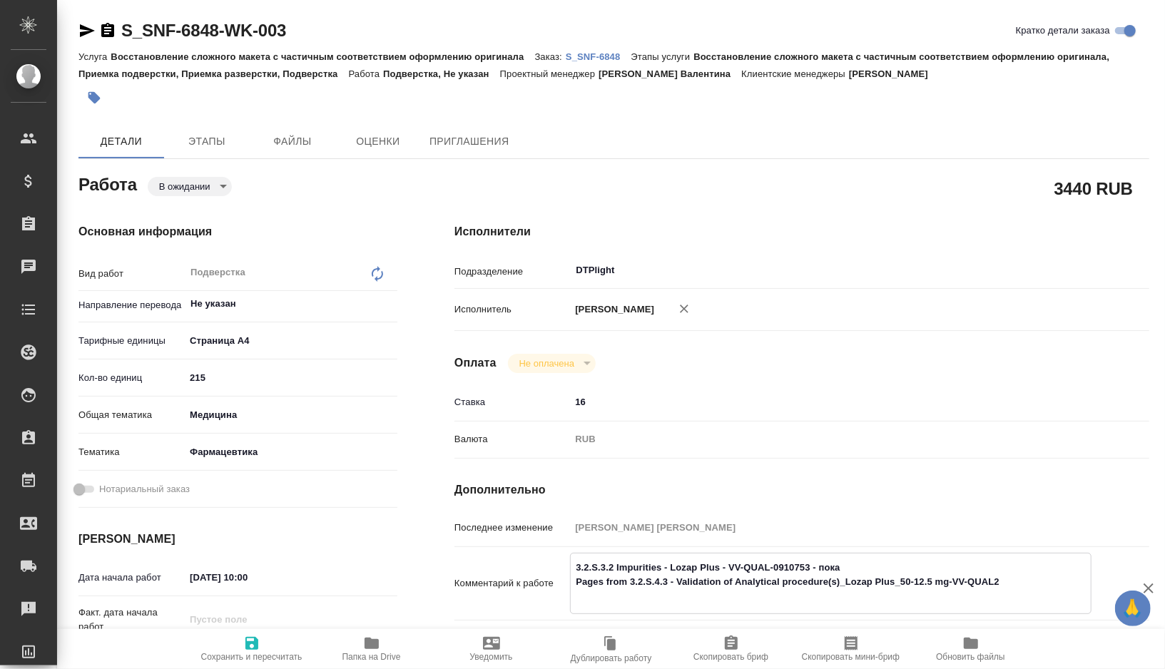
type textarea "x"
type textarea "3.2.S.3.2 Impurities - Lozap Plus - VV-QUAL-0910753 - пока го Pages from 3.2.S.…"
type textarea "x"
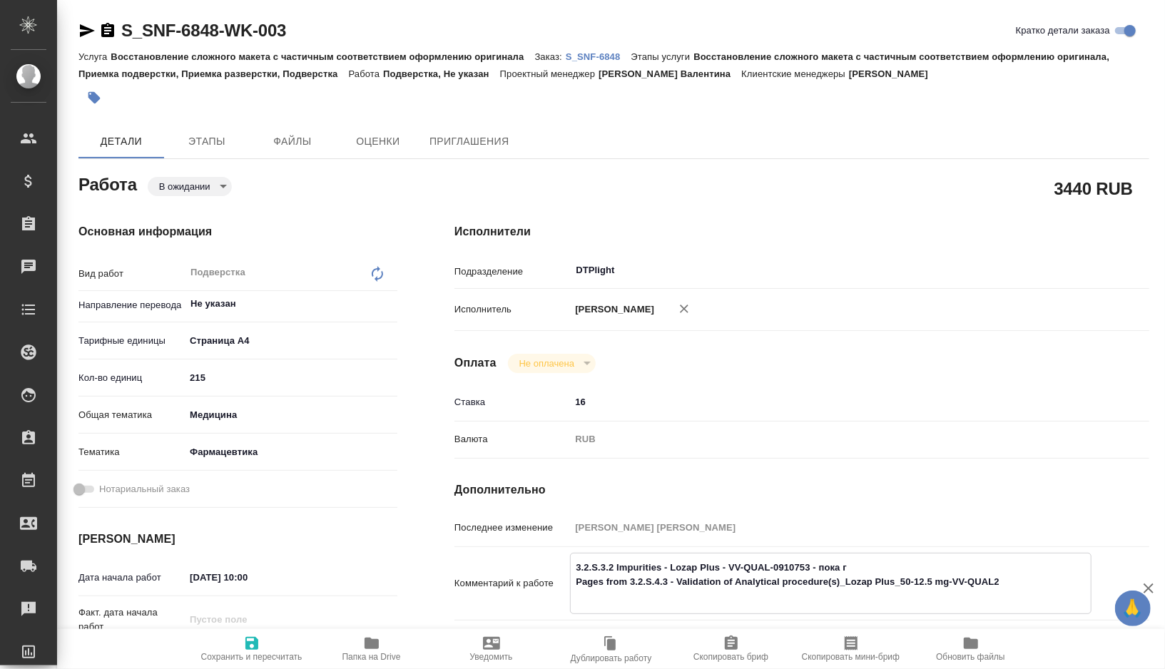
type textarea "x"
type textarea "3.2.S.3.2 Impurities - Lozap Plus - VV-QUAL-0910753 - пока гот Pages from 3.2.S…"
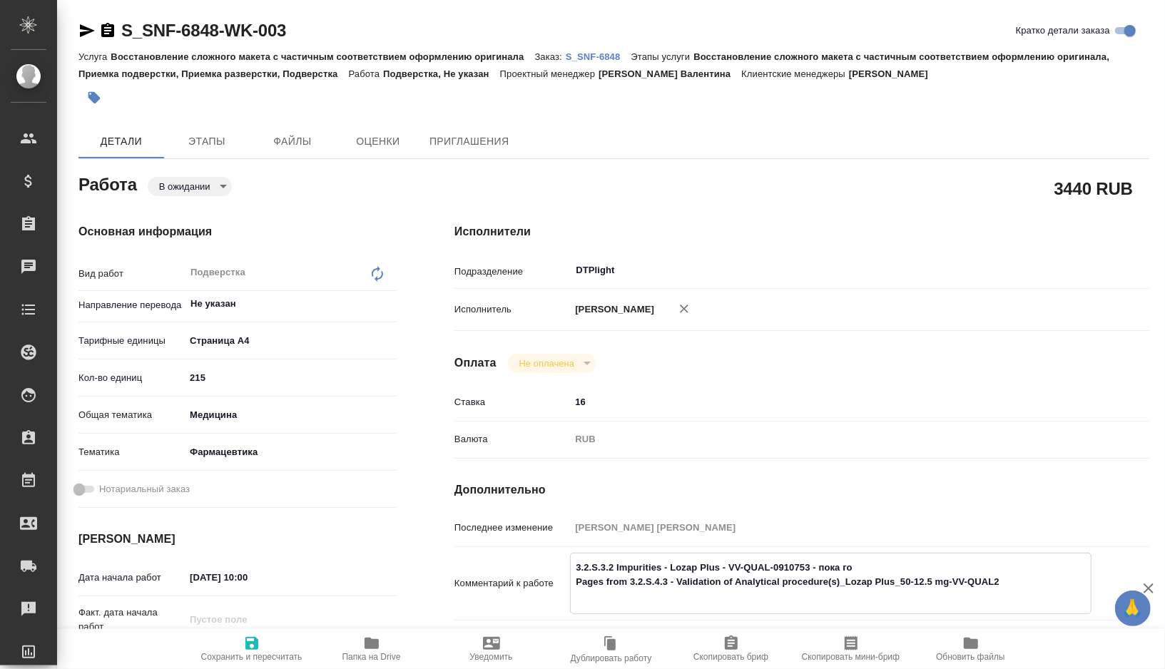
type textarea "x"
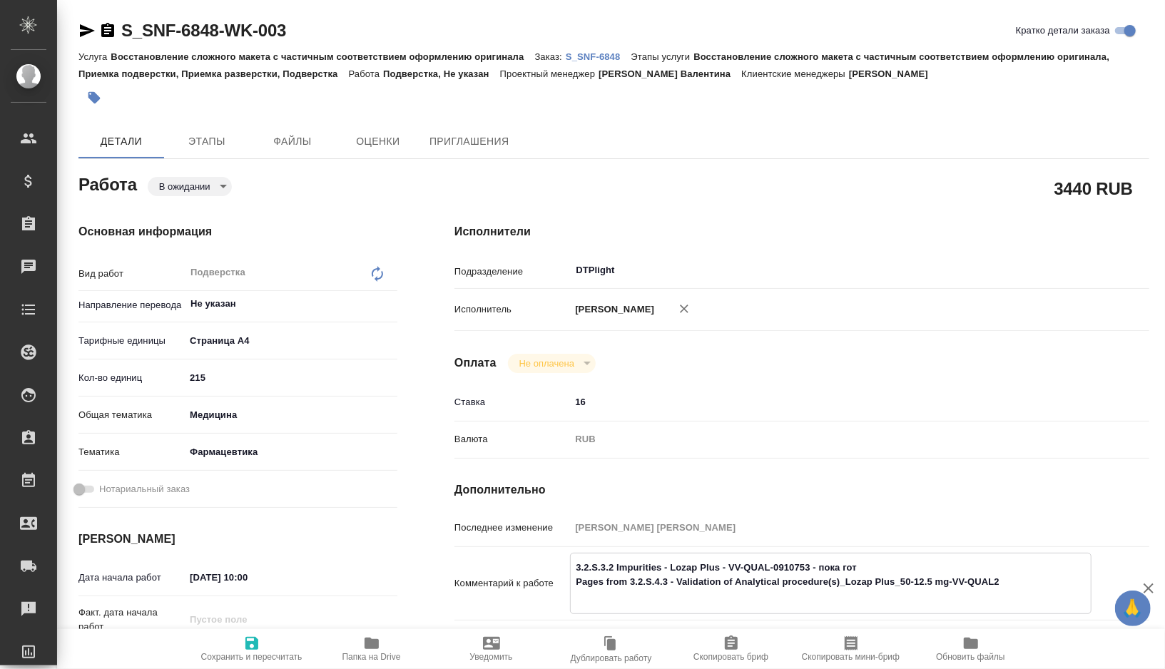
type textarea "3.2.S.3.2 Impurities - Lozap Plus - VV-QUAL-0910753 - пока гото Pages from 3.2.…"
type textarea "x"
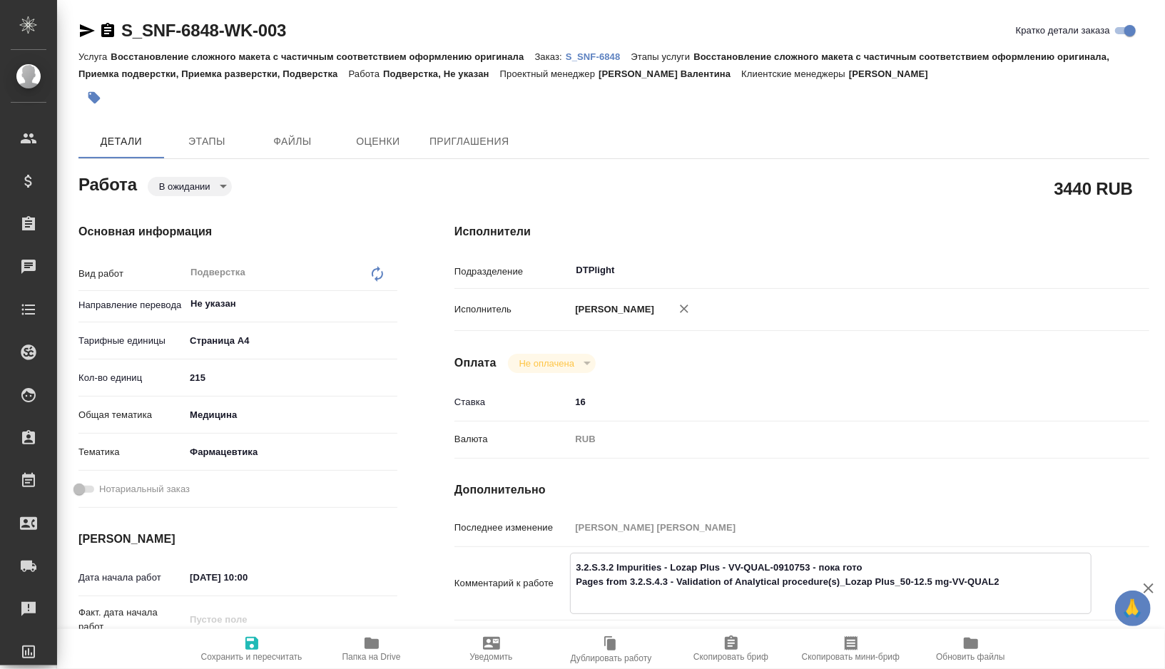
type textarea "x"
type textarea "3.2.S.3.2 Impurities - Lozap Plus - VV-QUAL-0910753 - пока готов Pages from 3.2…"
type textarea "x"
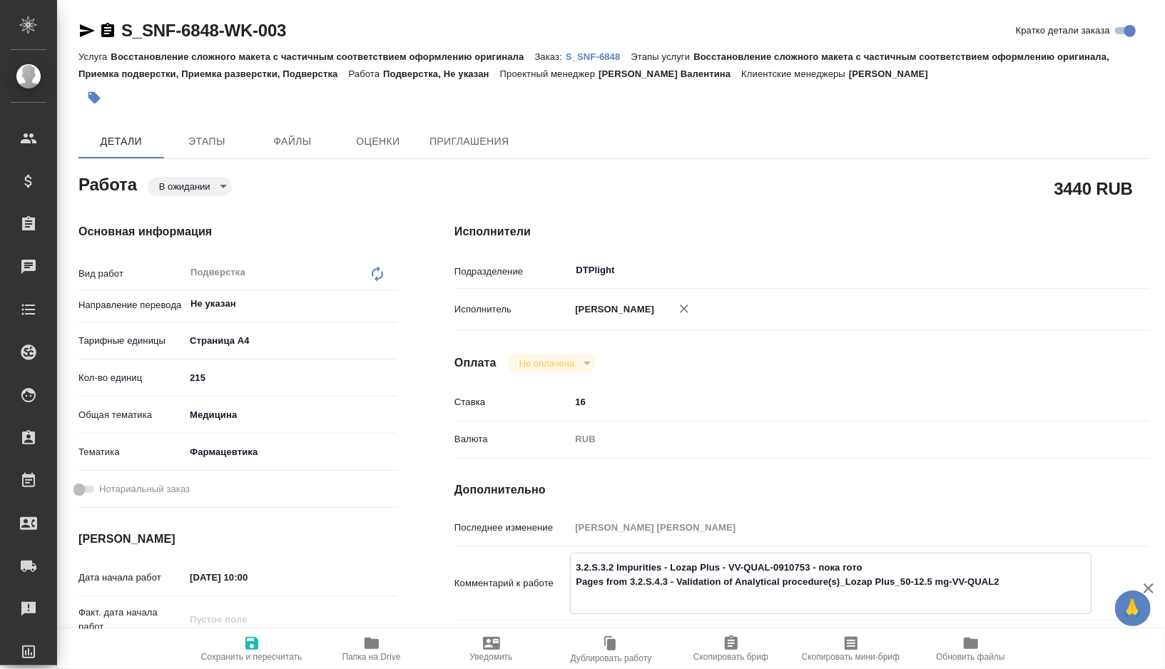
type textarea "x"
type textarea "3.2.S.3.2 Impurities - Lozap Plus - VV-QUAL-0910753 - пока готов Pages from 3.2…"
type textarea "x"
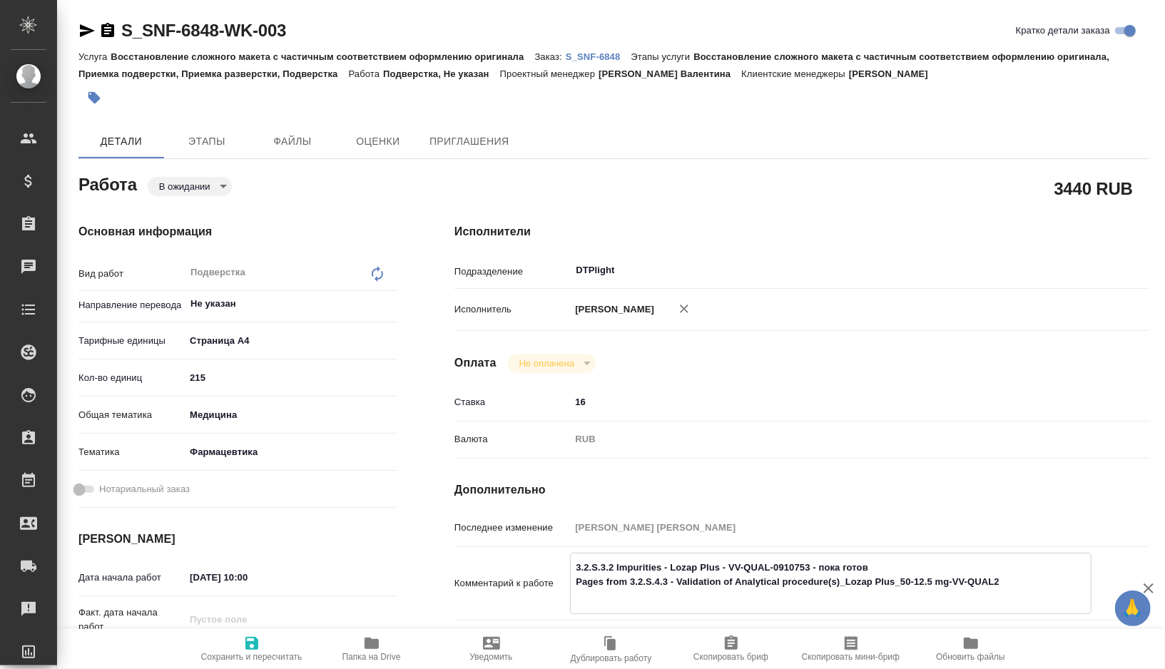
type textarea "x"
type textarea "3.2.S.3.2 Impurities - Lozap Plus - VV-QUAL-0910753 - пока готов т Pages from 3…"
type textarea "x"
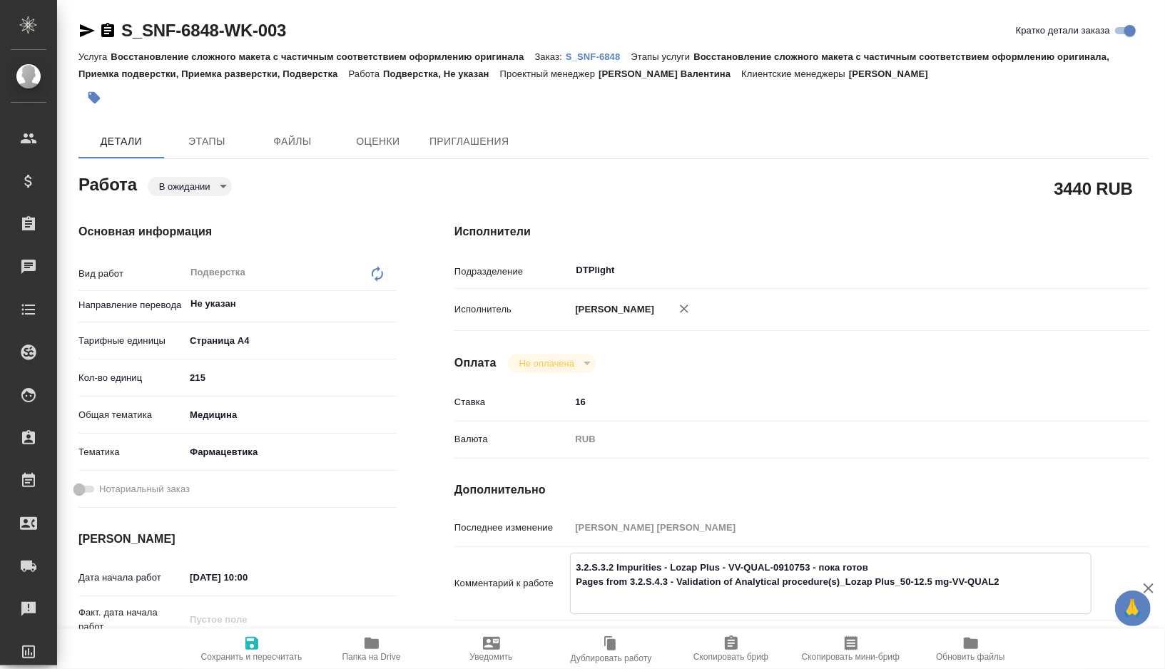
type textarea "x"
type textarea "3.2.S.3.2 Impurities - Lozap Plus - VV-QUAL-0910753 - пока готов то Pages from …"
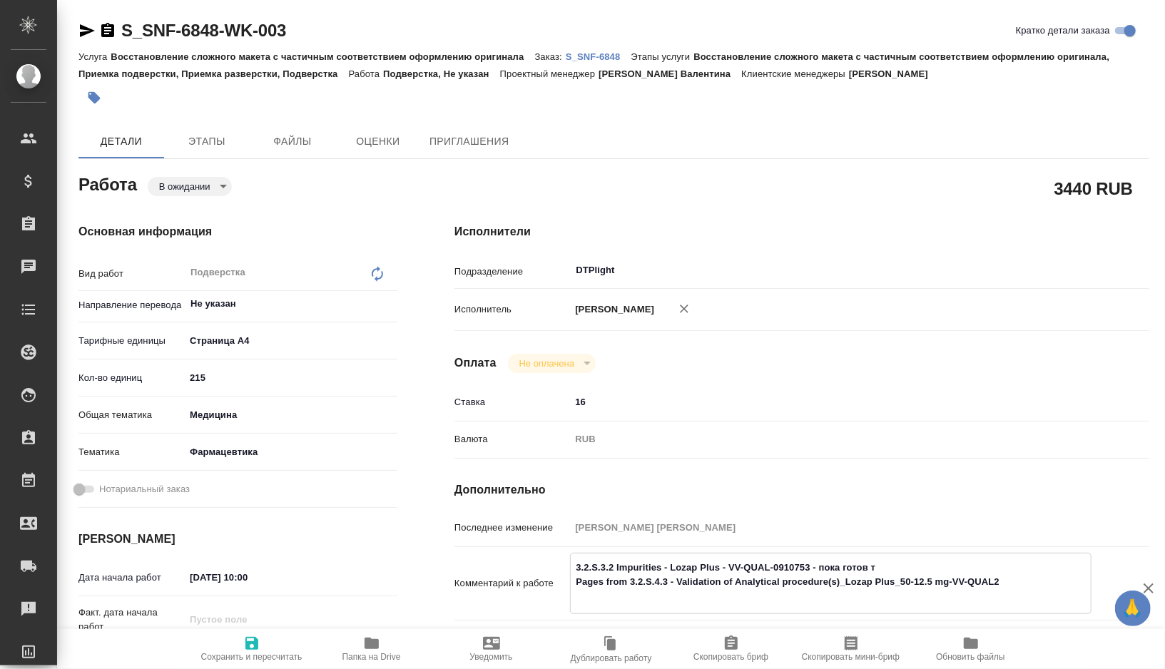
type textarea "x"
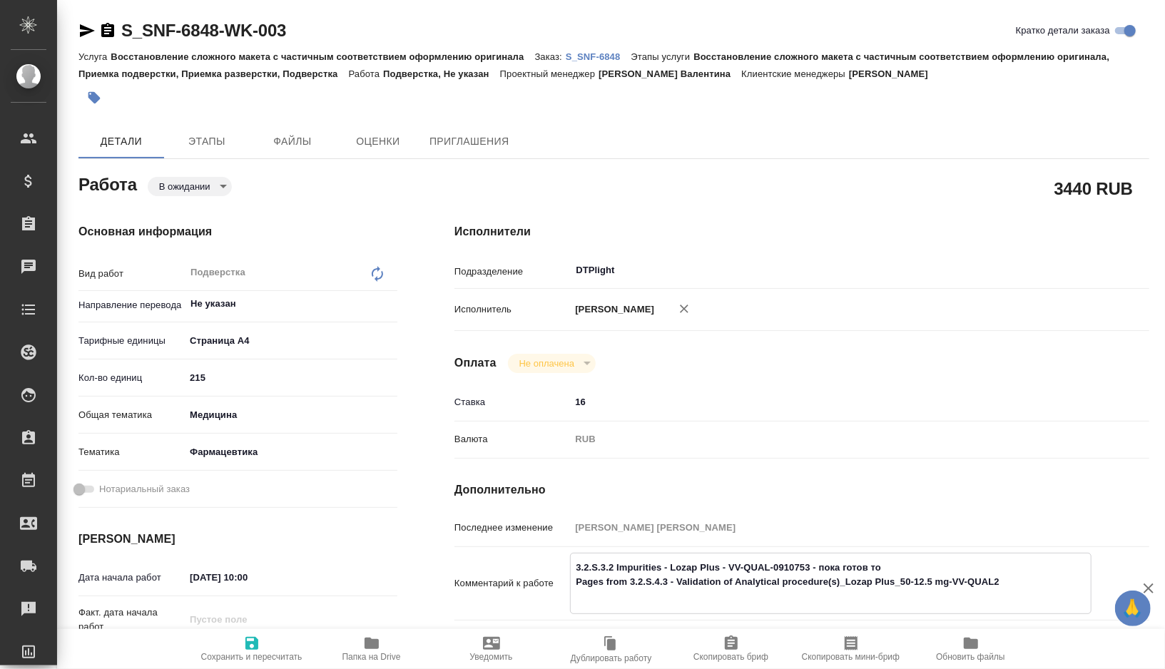
type textarea "3.2.S.3.2 Impurities - Lozap Plus - VV-QUAL-0910753 - пока готов тол Pages from…"
type textarea "x"
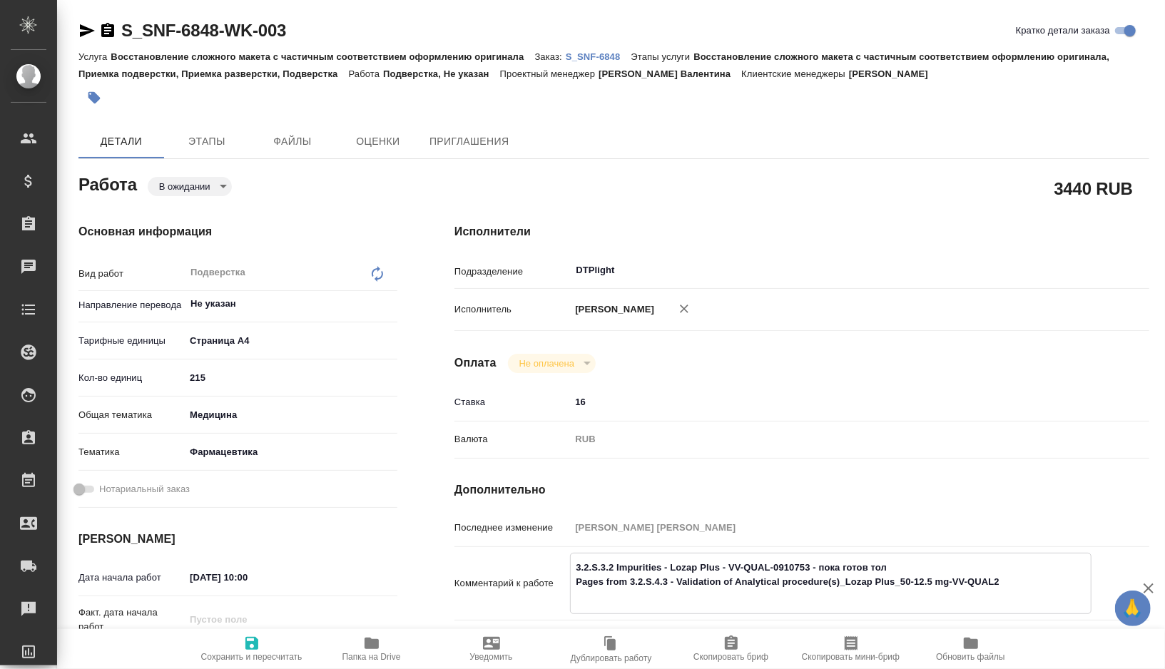
type textarea "x"
type textarea "3.2.S.3.2 Impurities - Lozap Plus - VV-QUAL-0910753 - пока готов толь Pages fro…"
type textarea "x"
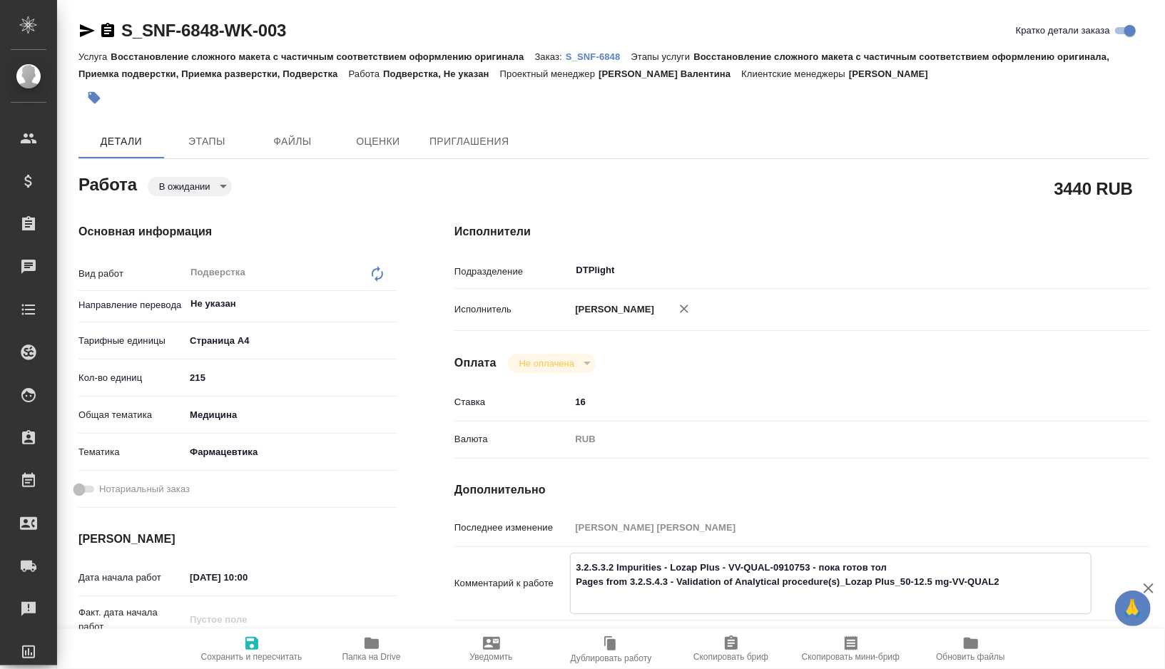
type textarea "x"
type textarea "3.2.S.3.2 Impurities - Lozap Plus - VV-QUAL-0910753 - пока готов тольк Pages fr…"
type textarea "x"
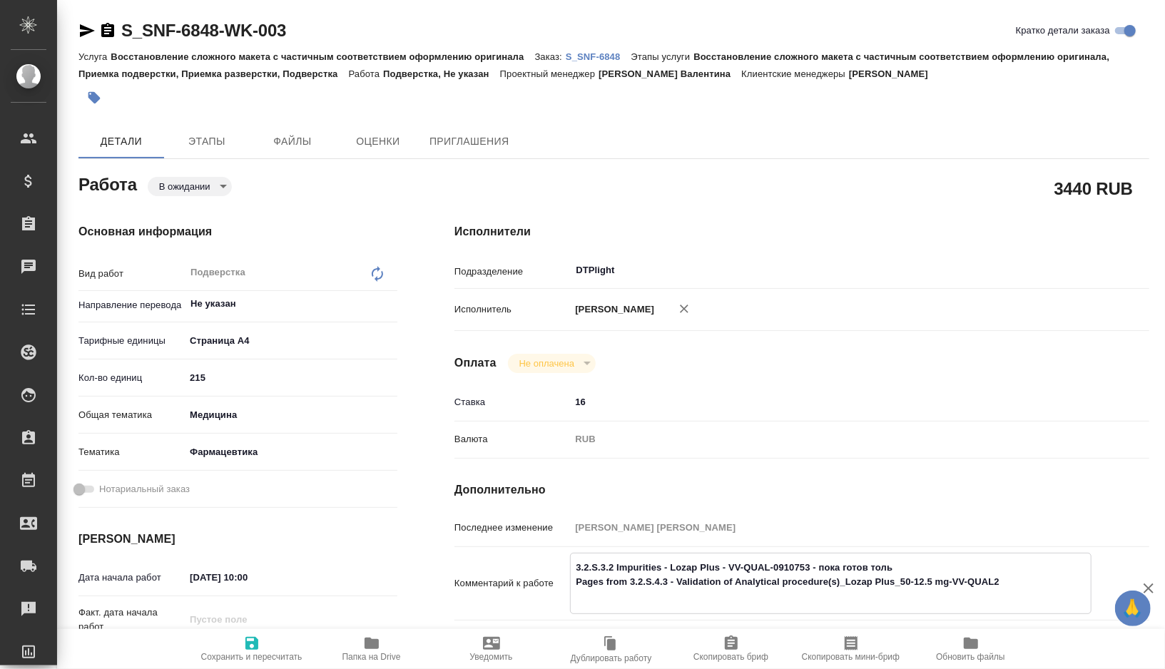
type textarea "x"
type textarea "3.2.S.3.2 Impurities - Lozap Plus - VV-QUAL-0910753 - пока готов только Pages f…"
type textarea "x"
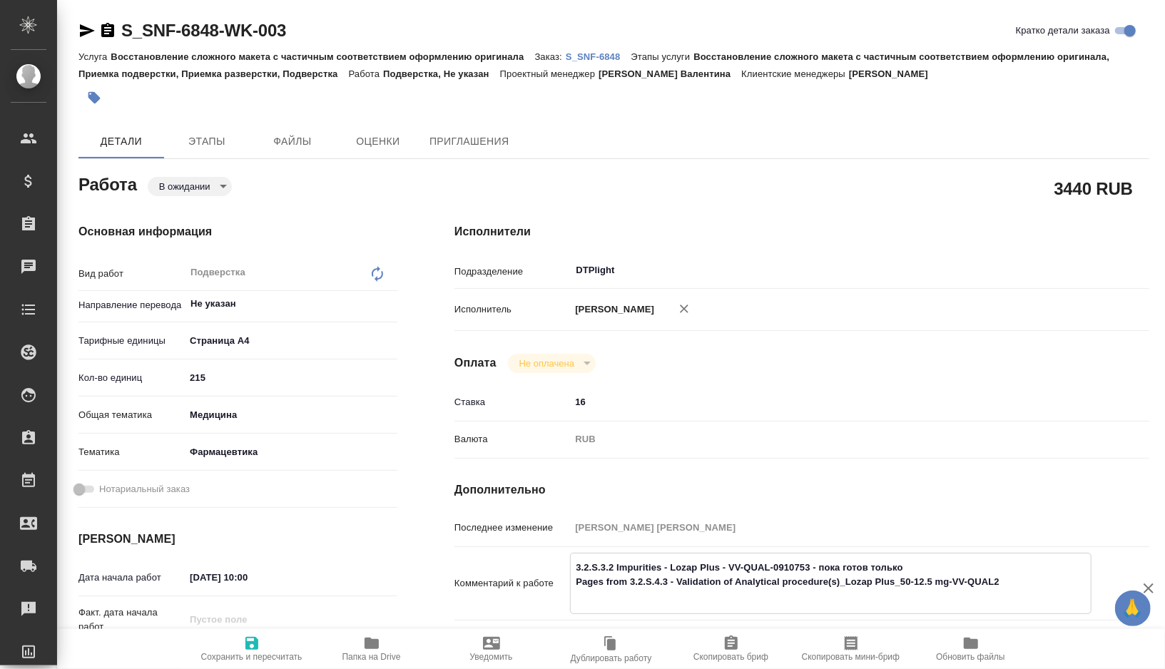
type textarea "x"
type textarea "3.2.S.3.2 Impurities - Lozap Plus - VV-QUAL-0910753 - пока готов только Pages f…"
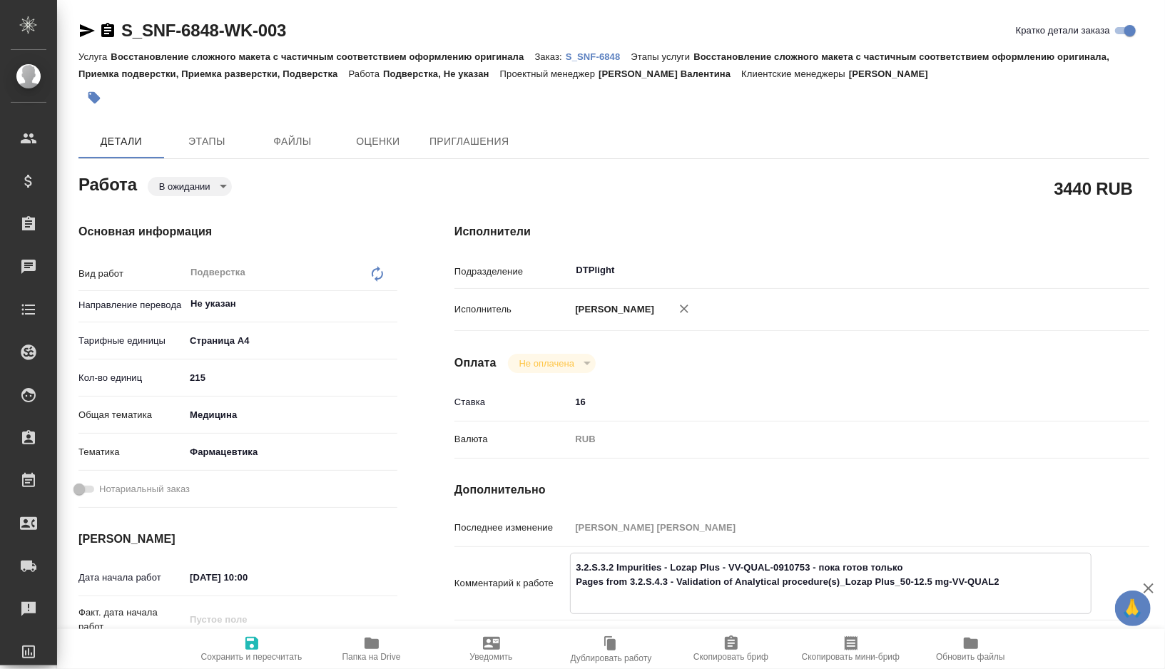
type textarea "x"
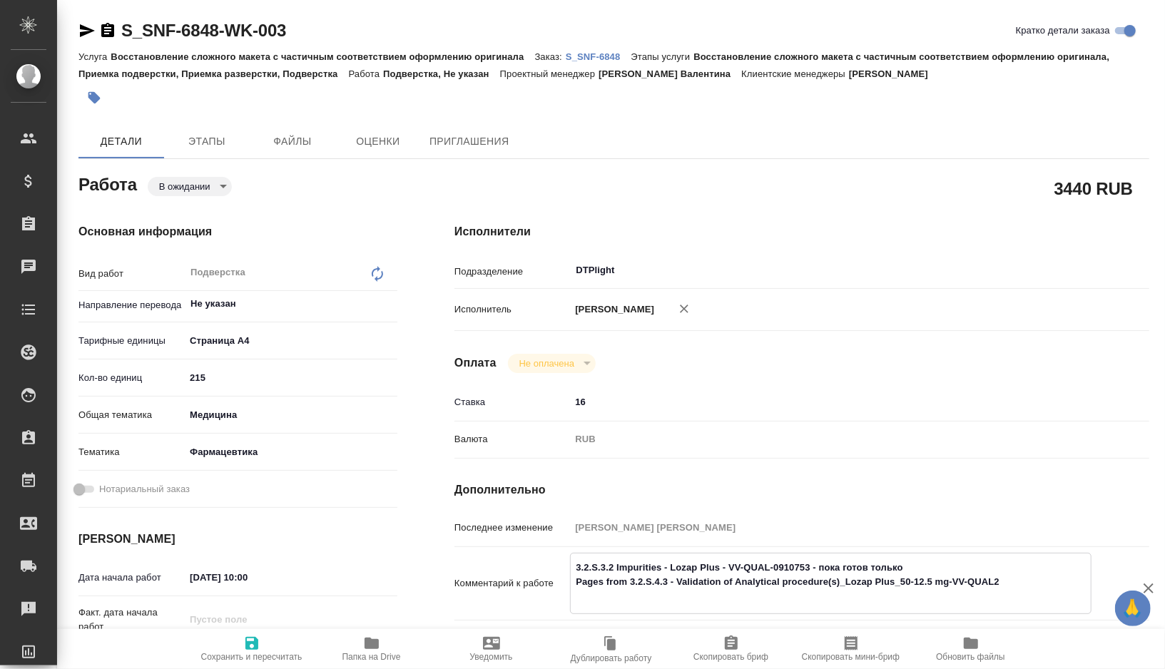
type textarea "3.2.S.3.2 Impurities - Lozap Plus - VV-QUAL-0910753 - пока готов только э Pages…"
type textarea "x"
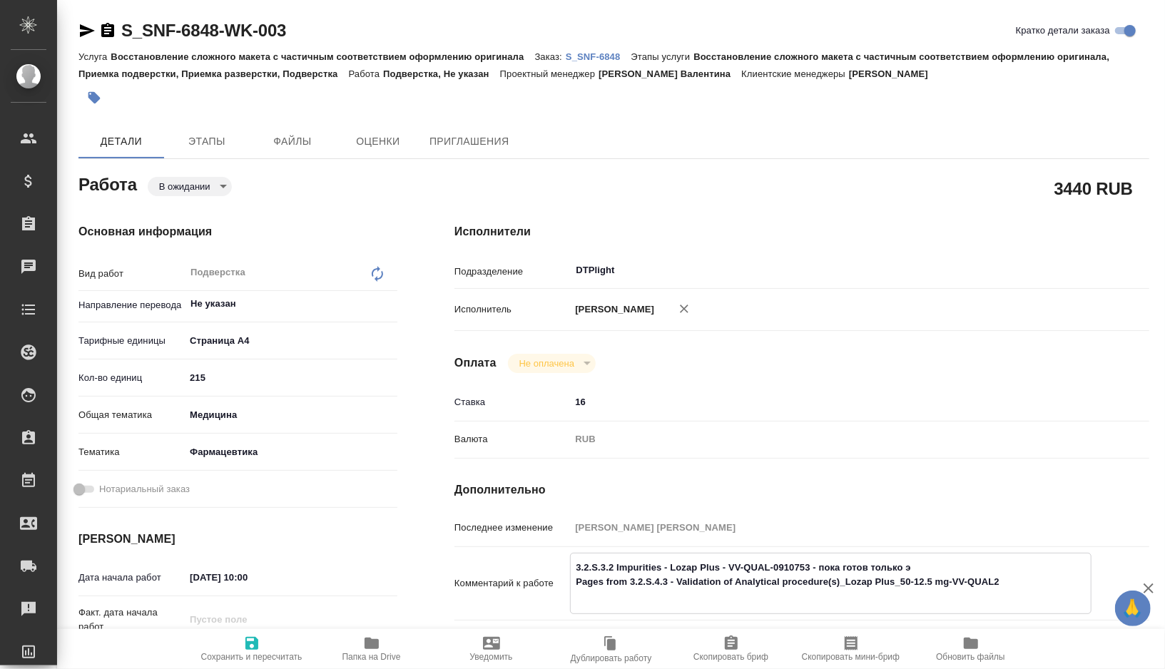
type textarea "x"
type textarea "3.2.S.3.2 Impurities - Lozap Plus - VV-QUAL-0910753 - пока готов только эт Page…"
type textarea "x"
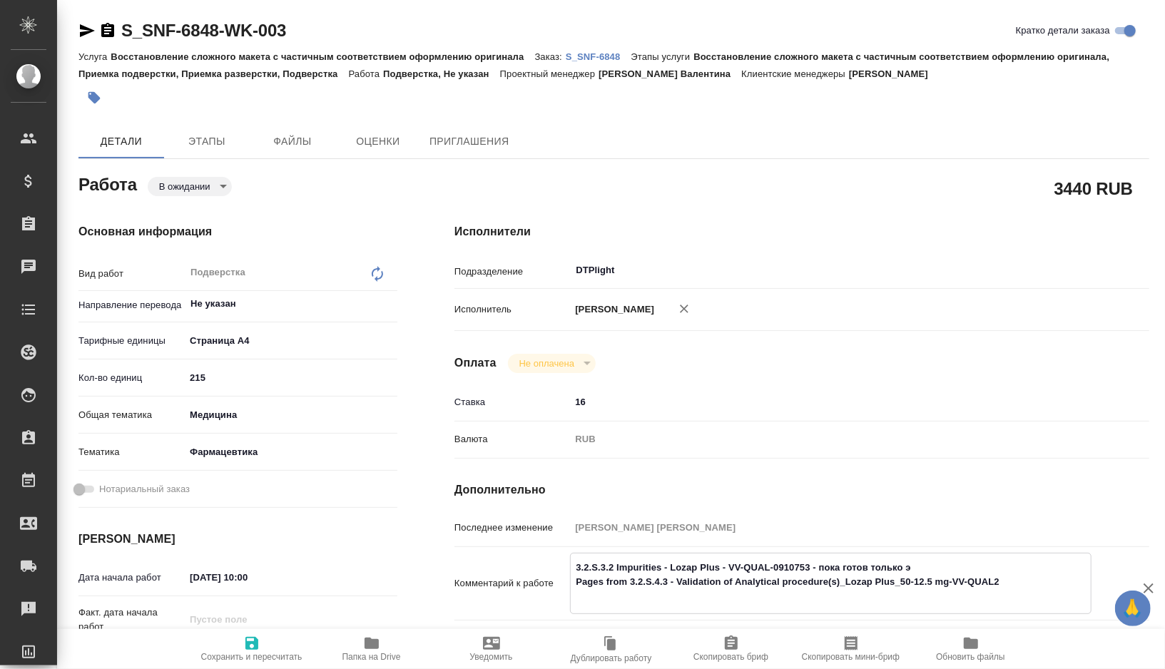
type textarea "x"
type textarea "3.2.S.3.2 Impurities - Lozap Plus - VV-QUAL-0910753 - пока готов только это Pag…"
type textarea "x"
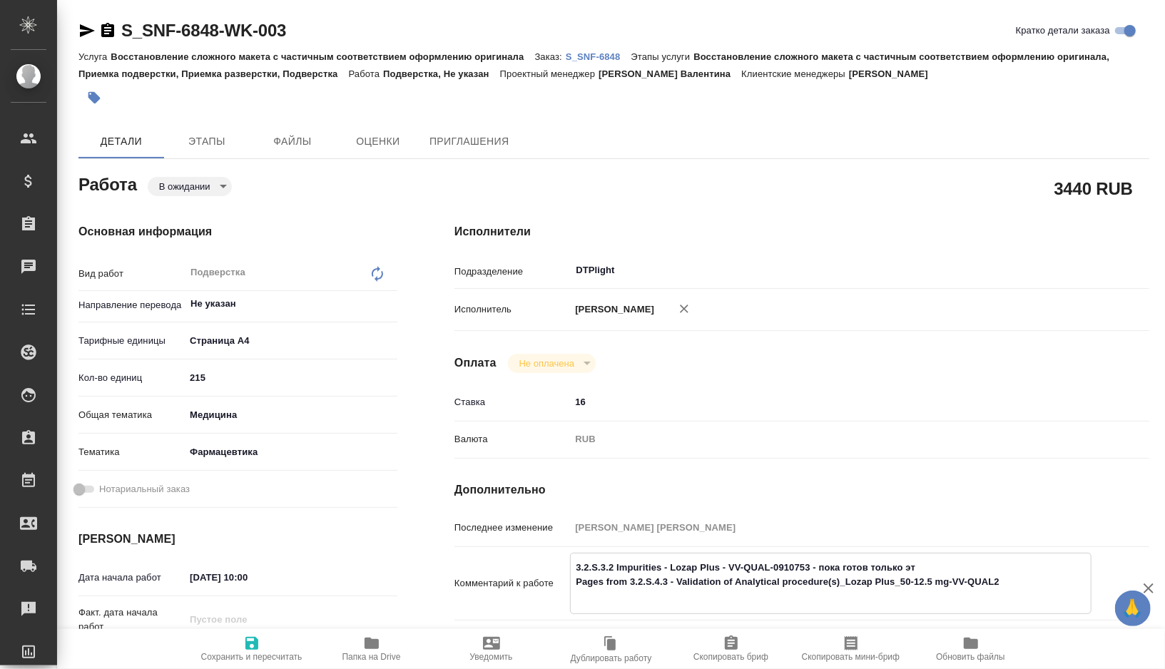
type textarea "x"
type textarea "3.2.S.3.2 Impurities - Lozap Plus - VV-QUAL-0910753 - пока готов только этот Pa…"
type textarea "x"
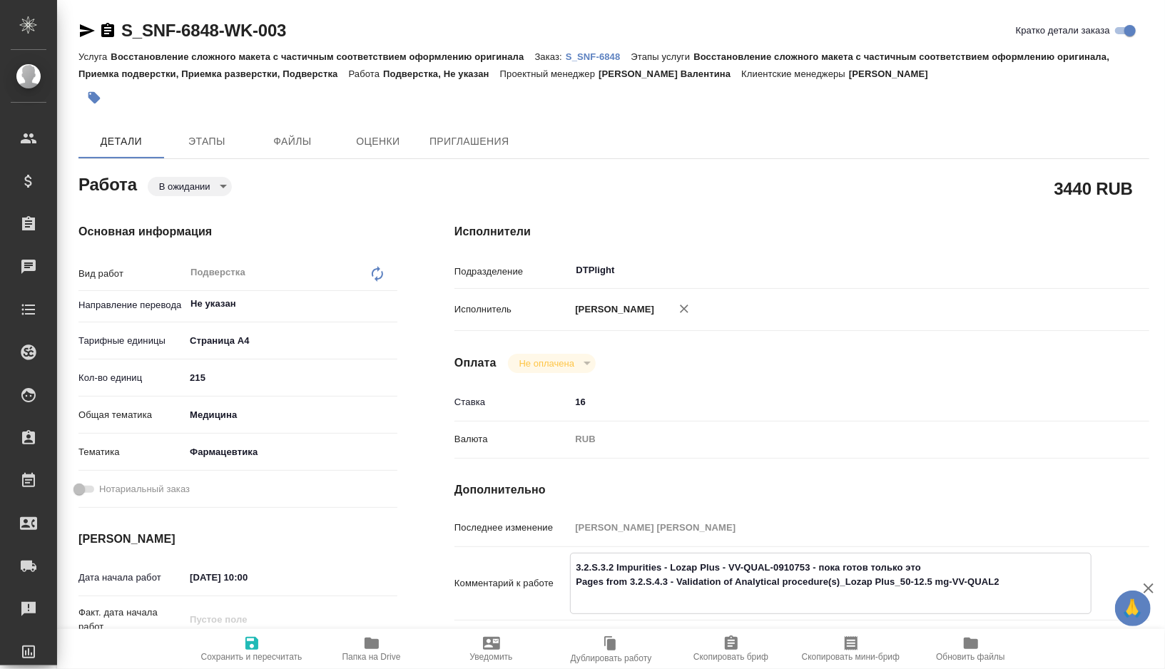
type textarea "x"
type textarea "3.2.S.3.2 Impurities - Lozap Plus - VV-QUAL-0910753 - пока готов только этот Pa…"
type textarea "x"
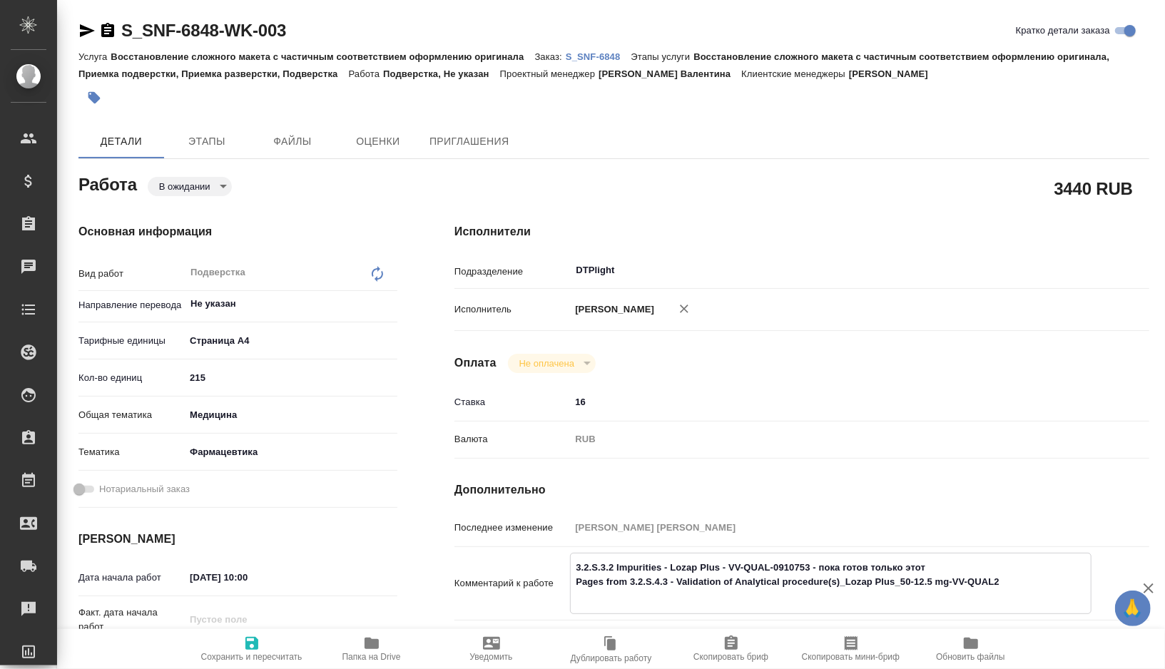
click at [264, 654] on span "Сохранить и пересчитать" at bounding box center [251, 657] width 101 height 10
type textarea "x"
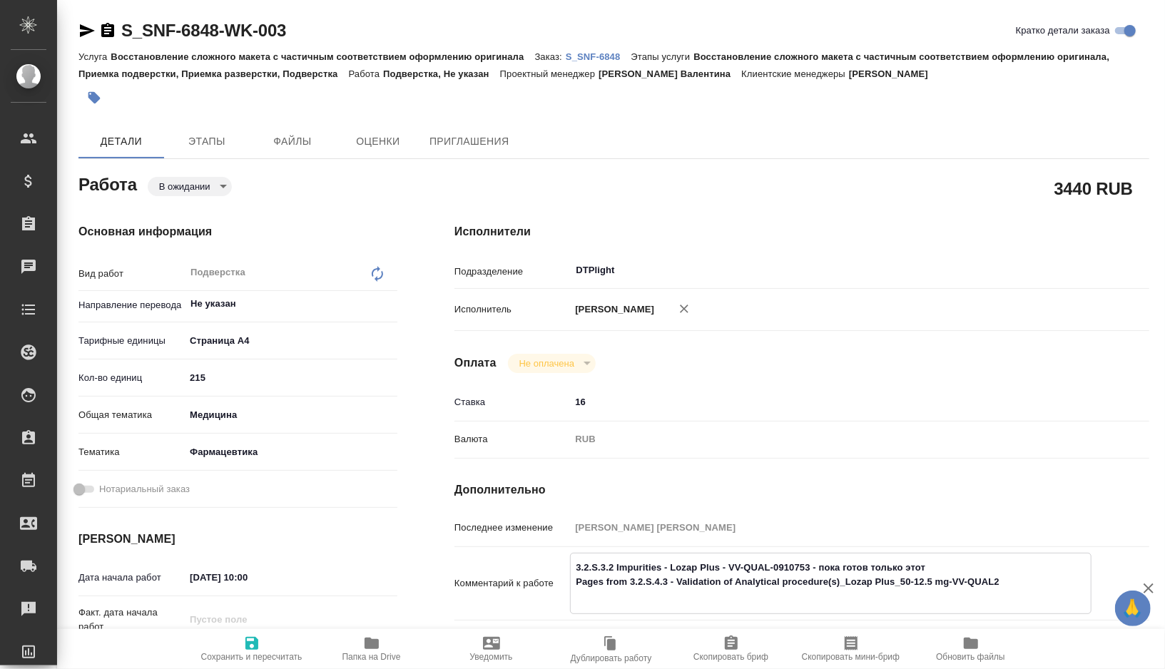
type textarea "x"
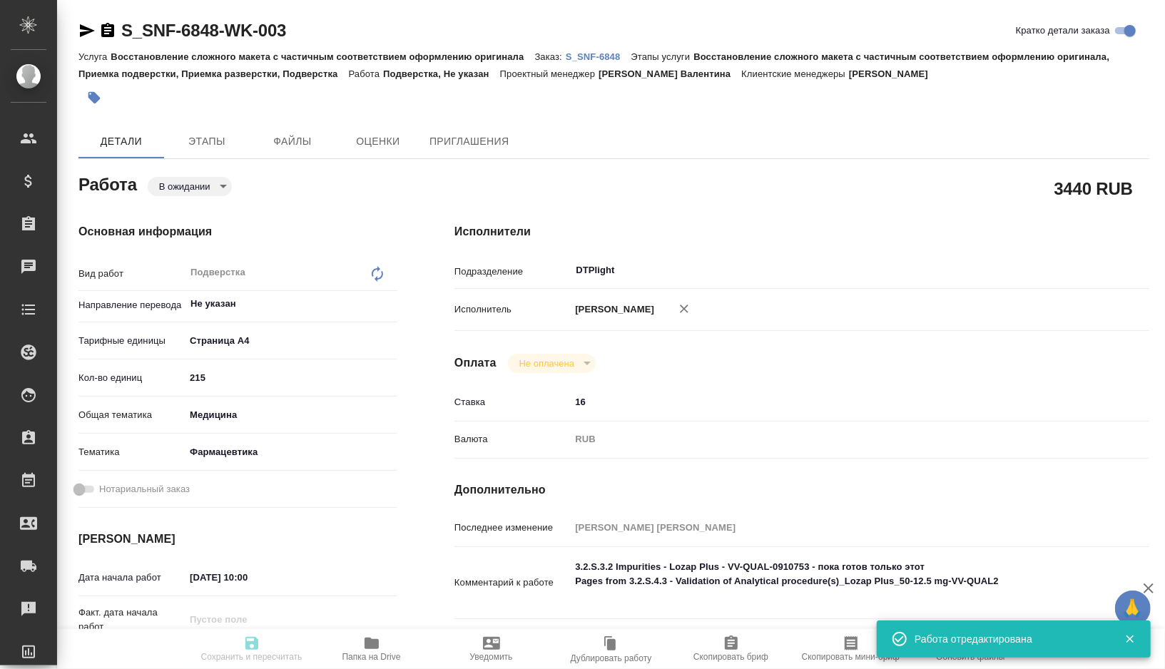
type textarea "x"
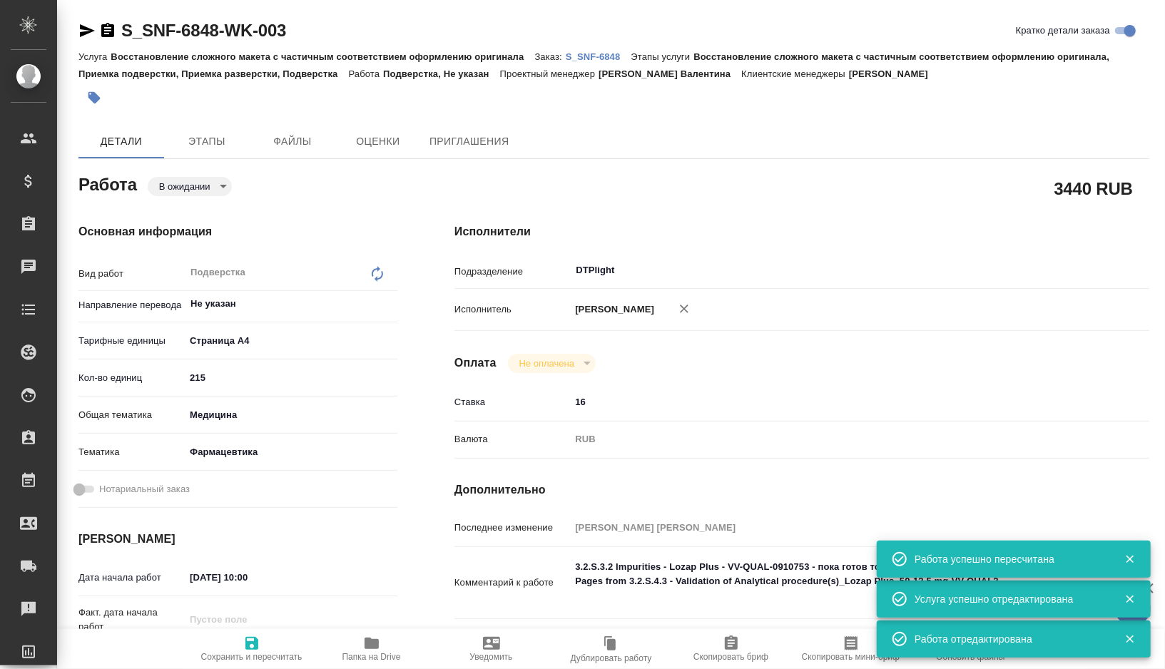
click at [218, 188] on body "🙏 .cls-1 fill:#fff; AWATERA Gorshkova Valentina Клиенты Спецификации Заказы 0 Ч…" at bounding box center [582, 334] width 1165 height 669
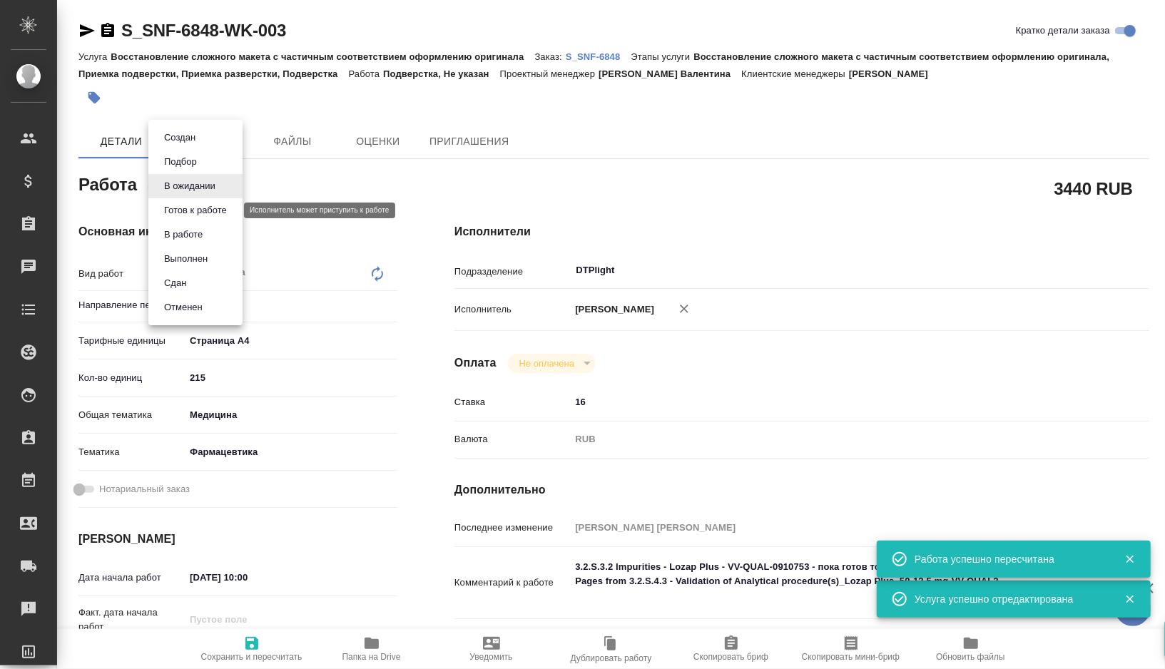
click at [215, 215] on button "Готов к работе" at bounding box center [195, 211] width 71 height 16
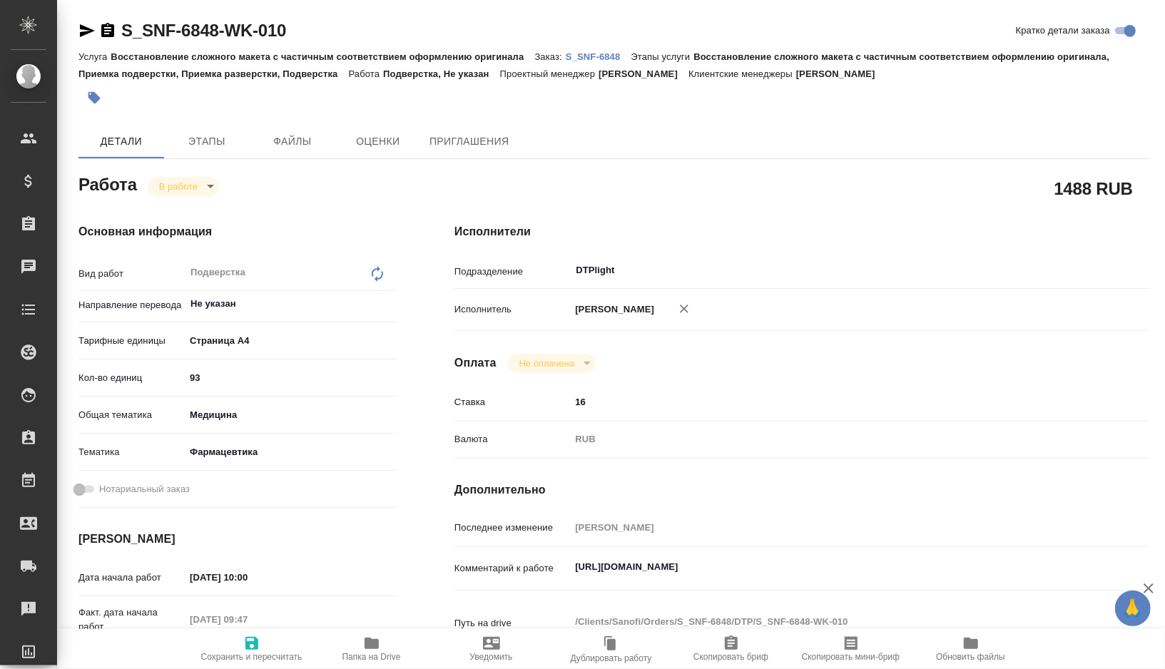
type textarea "x"
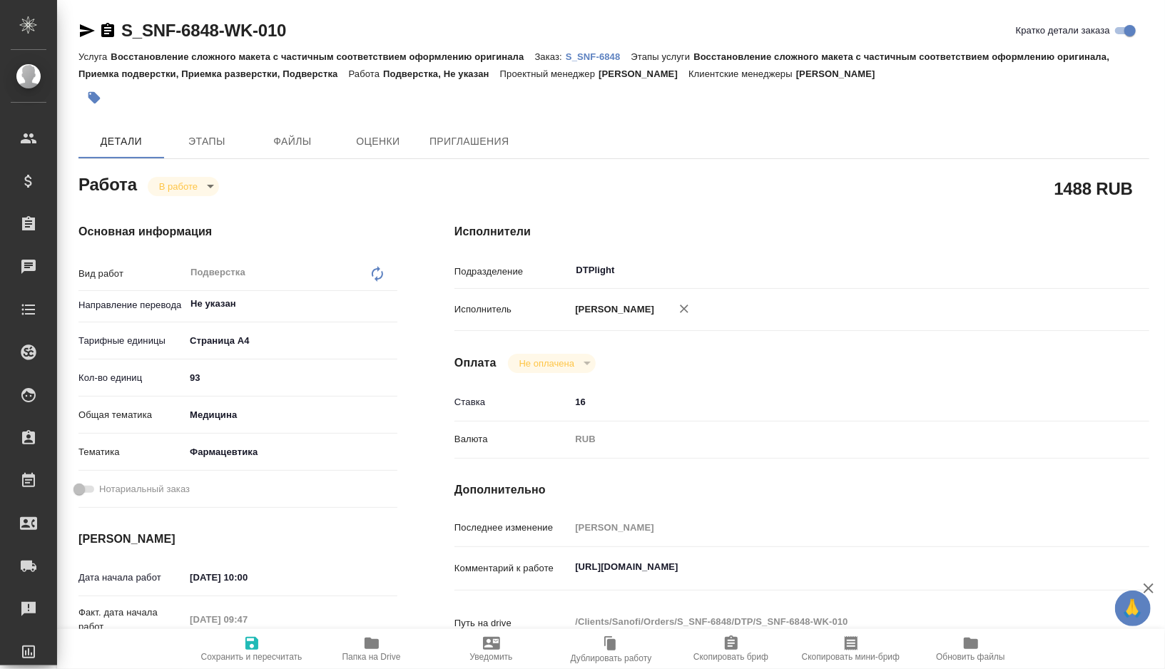
type textarea "x"
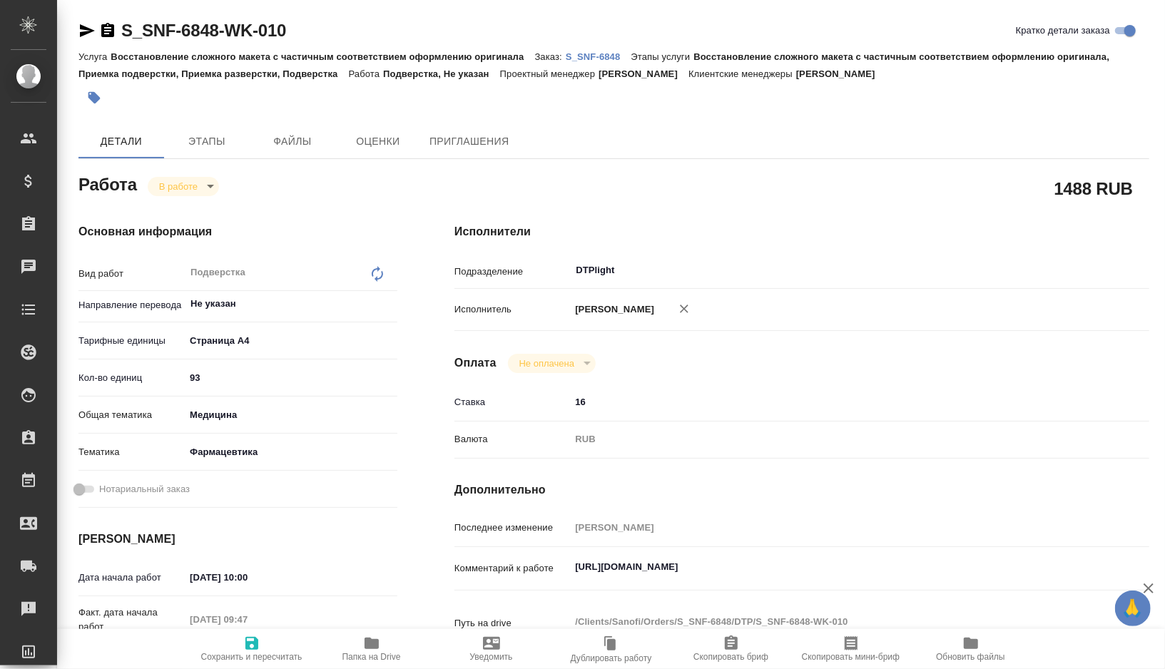
type textarea "x"
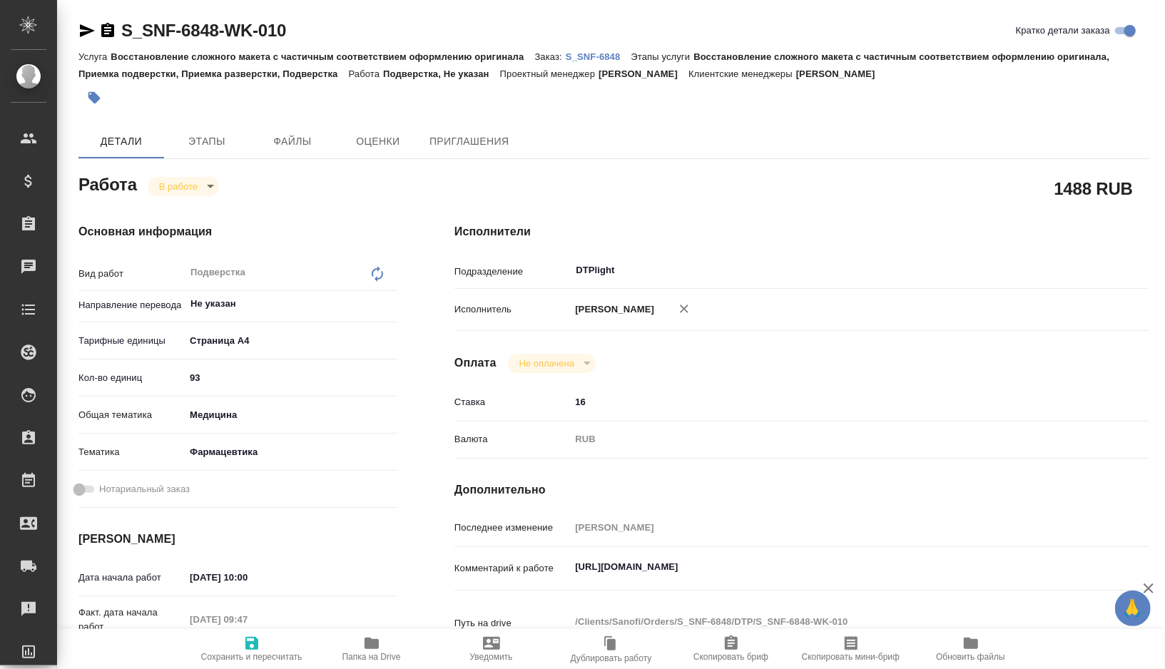
type textarea "x"
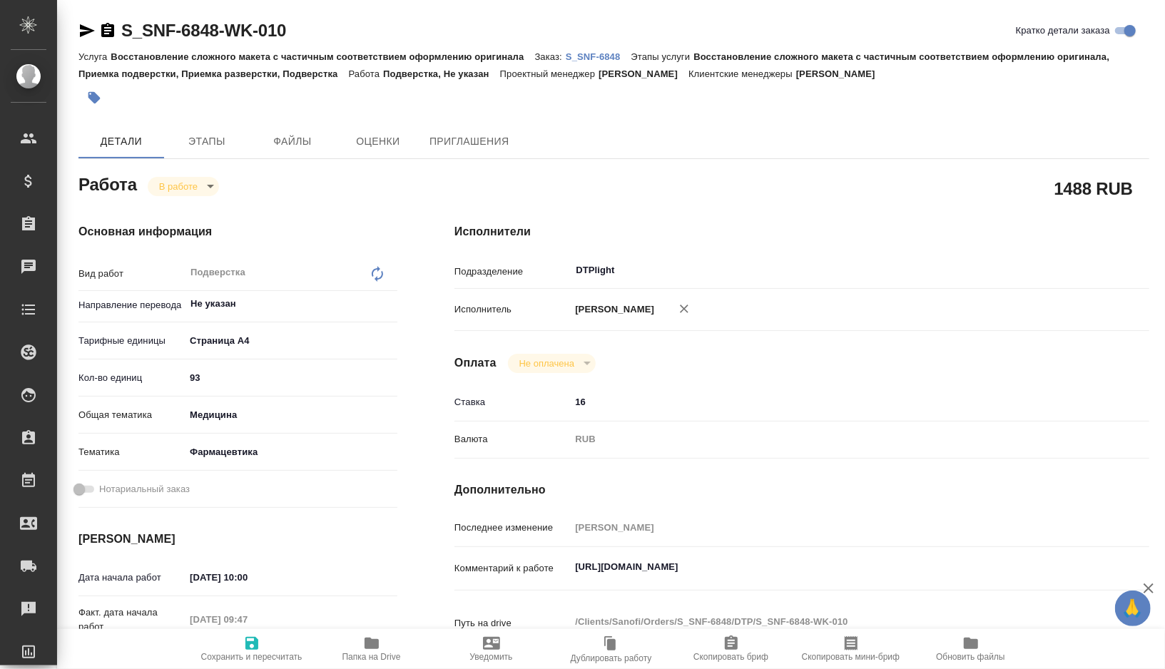
type textarea "x"
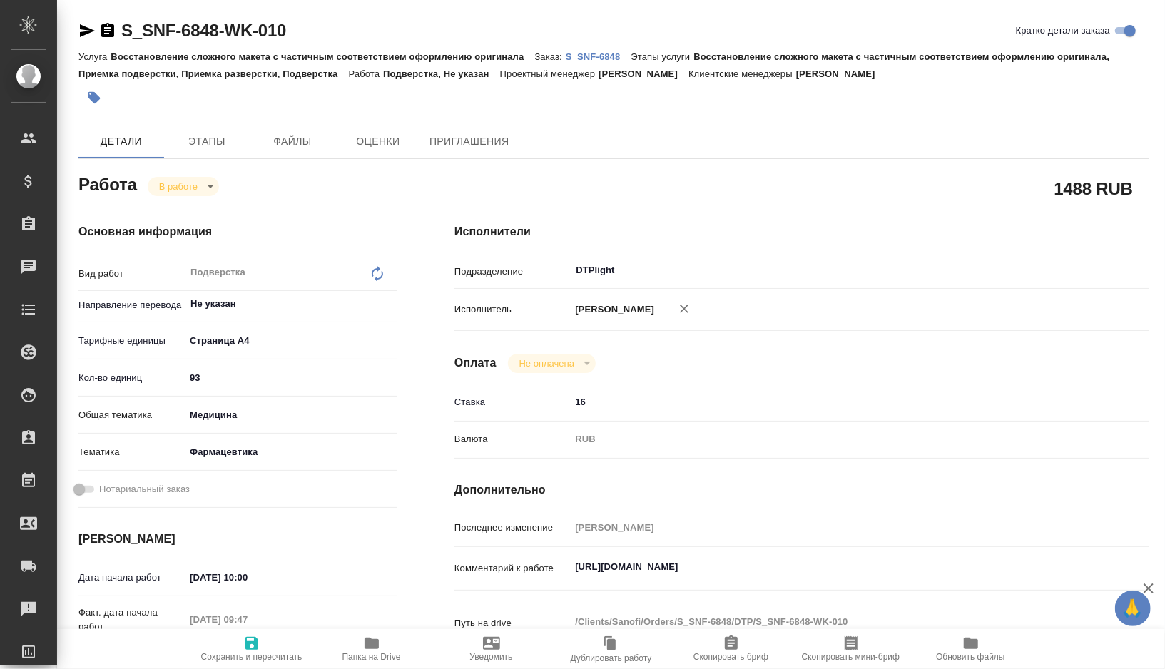
type textarea "x"
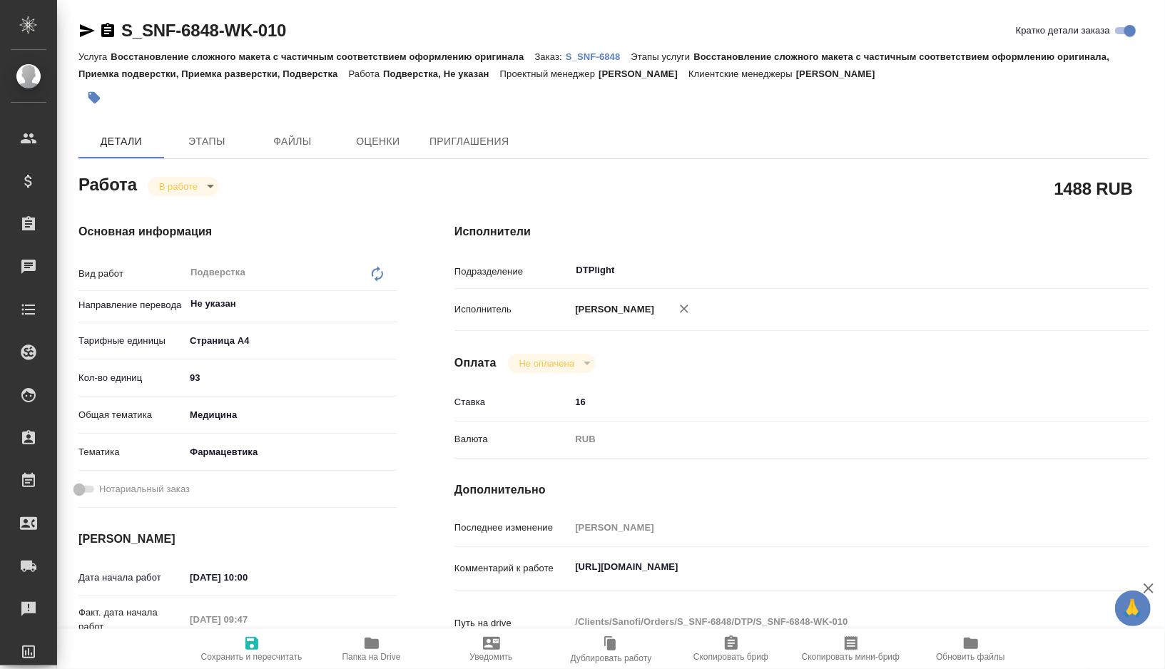
click at [371, 649] on icon "button" at bounding box center [372, 643] width 14 height 11
type textarea "x"
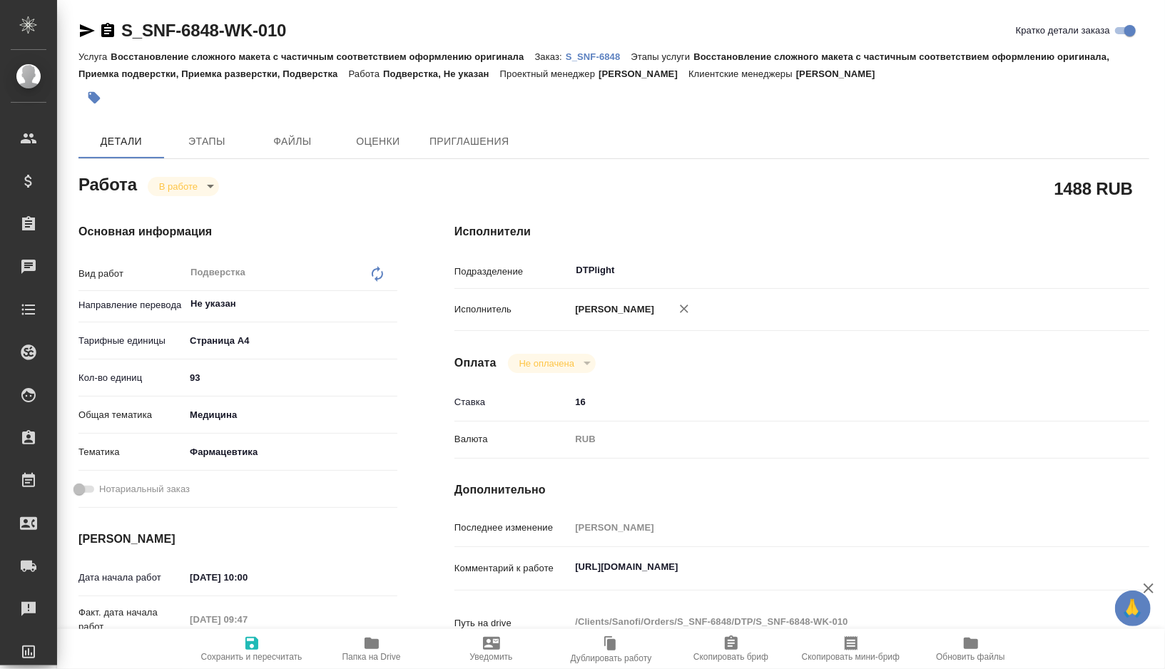
type textarea "x"
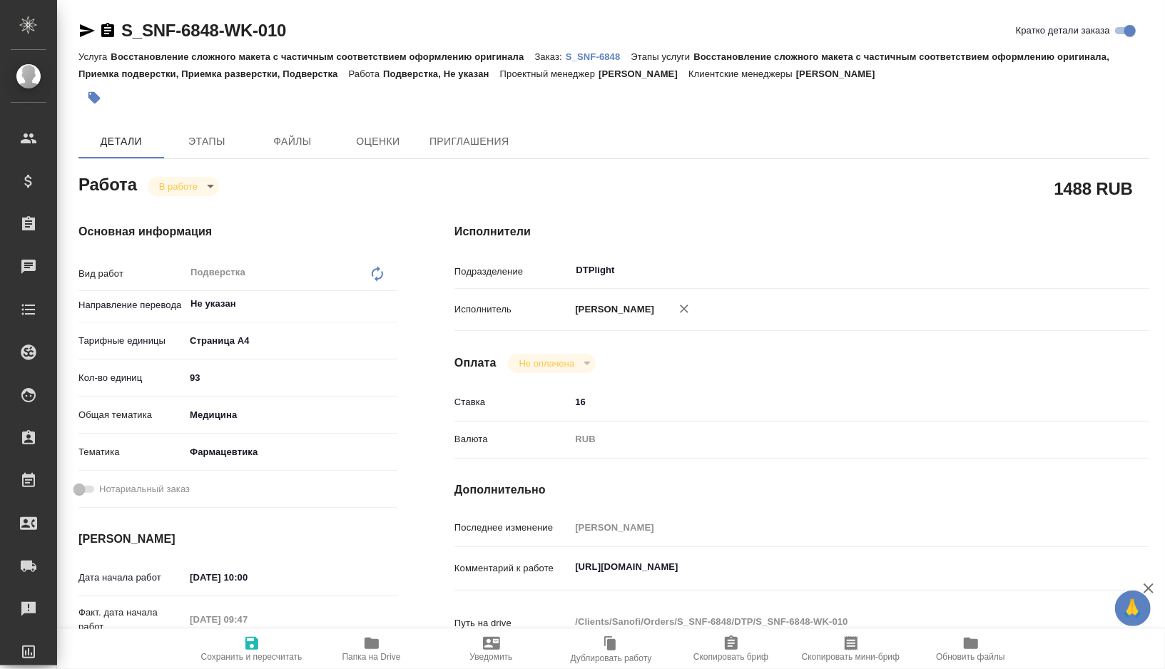
type textarea "x"
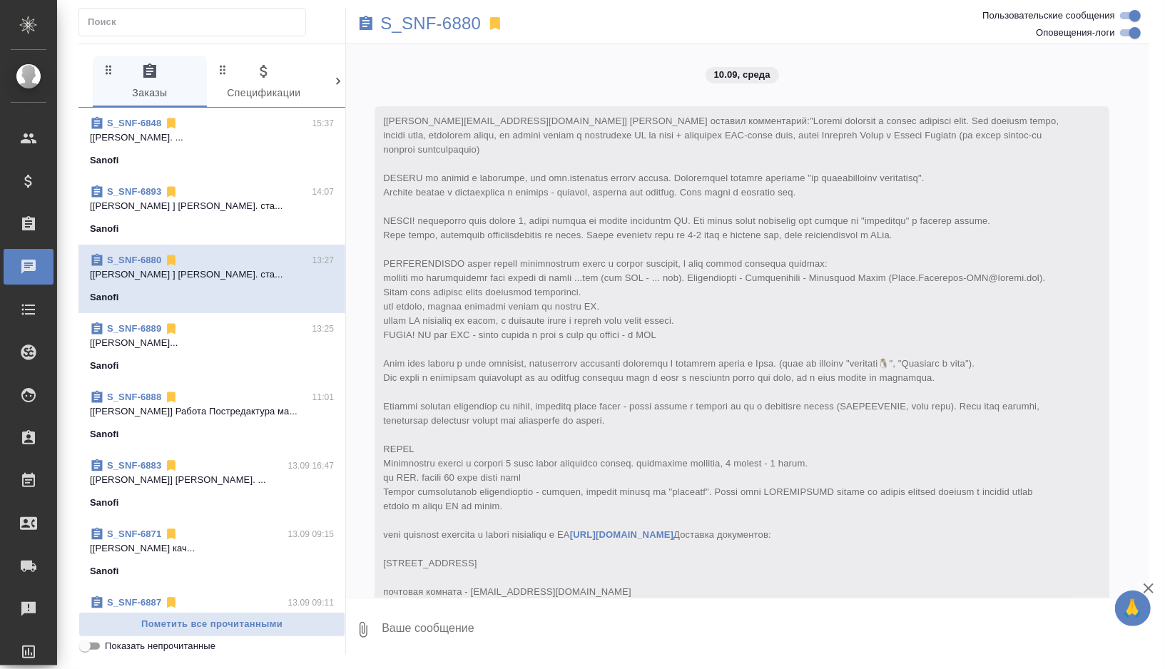
scroll to position [7389, 0]
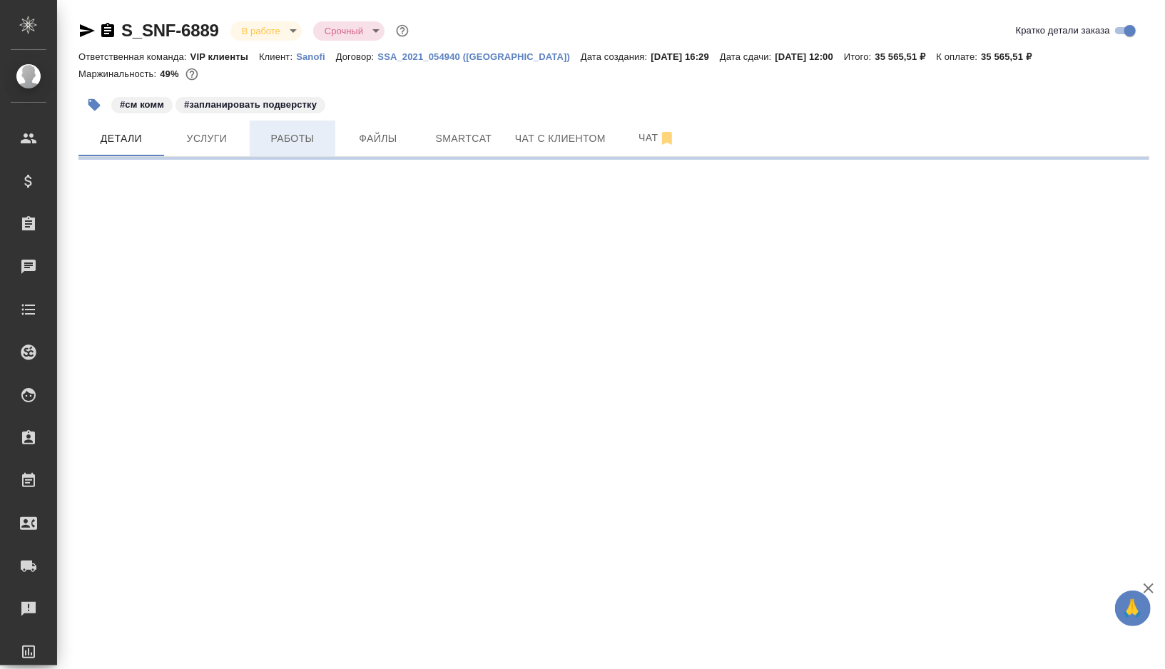
select select "RU"
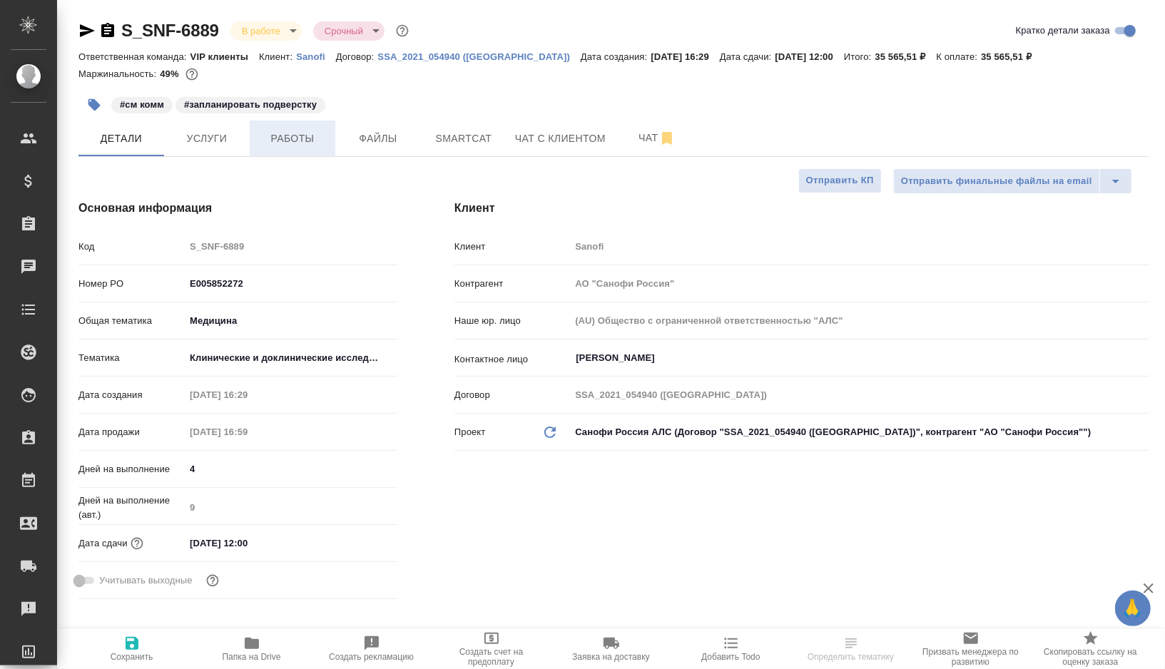
type textarea "x"
click at [303, 141] on span "Работы" at bounding box center [292, 139] width 68 height 18
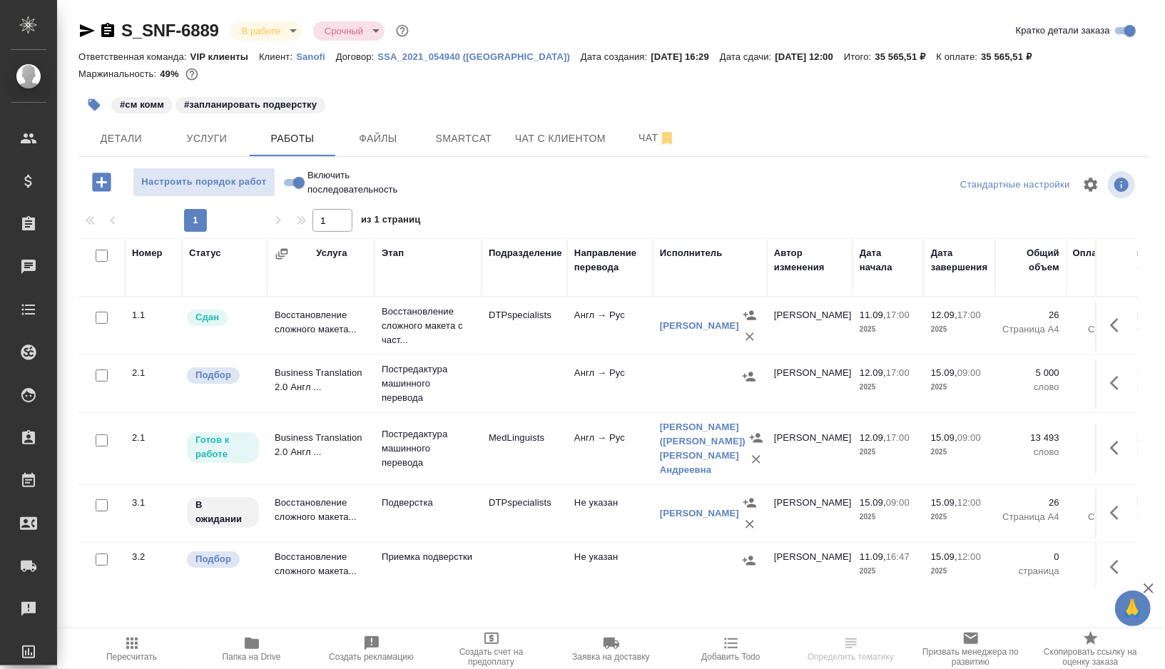
click at [96, 104] on icon "button" at bounding box center [94, 105] width 12 height 12
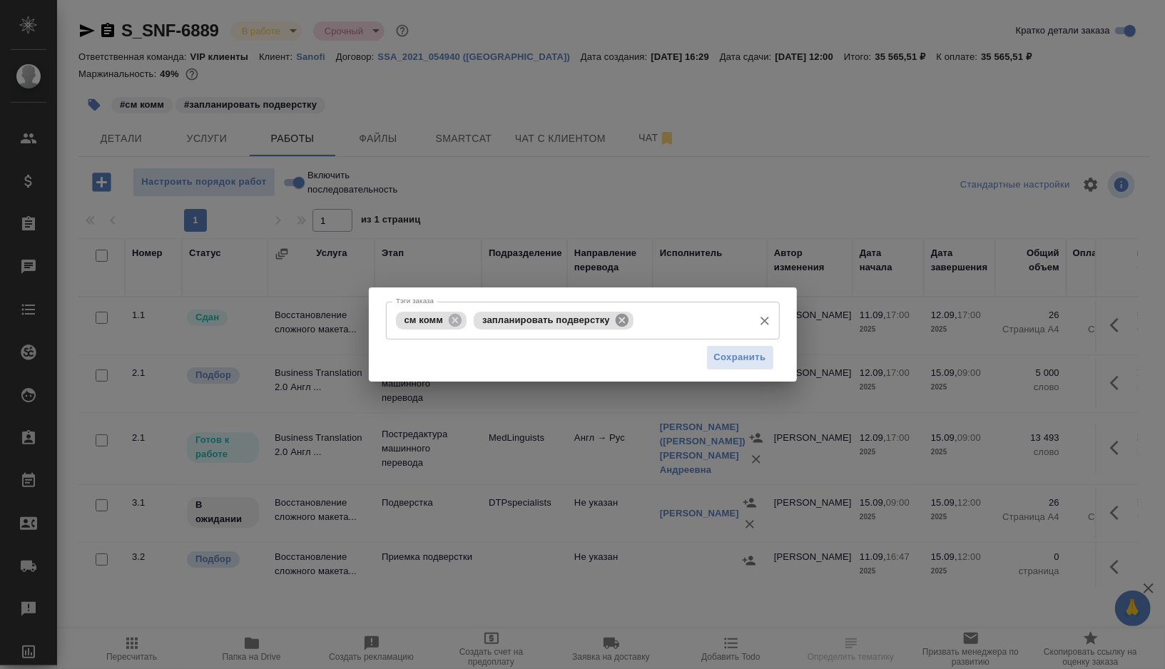
click at [626, 320] on icon at bounding box center [622, 319] width 13 height 13
click at [637, 320] on input "Тэги заказа" at bounding box center [691, 320] width 109 height 24
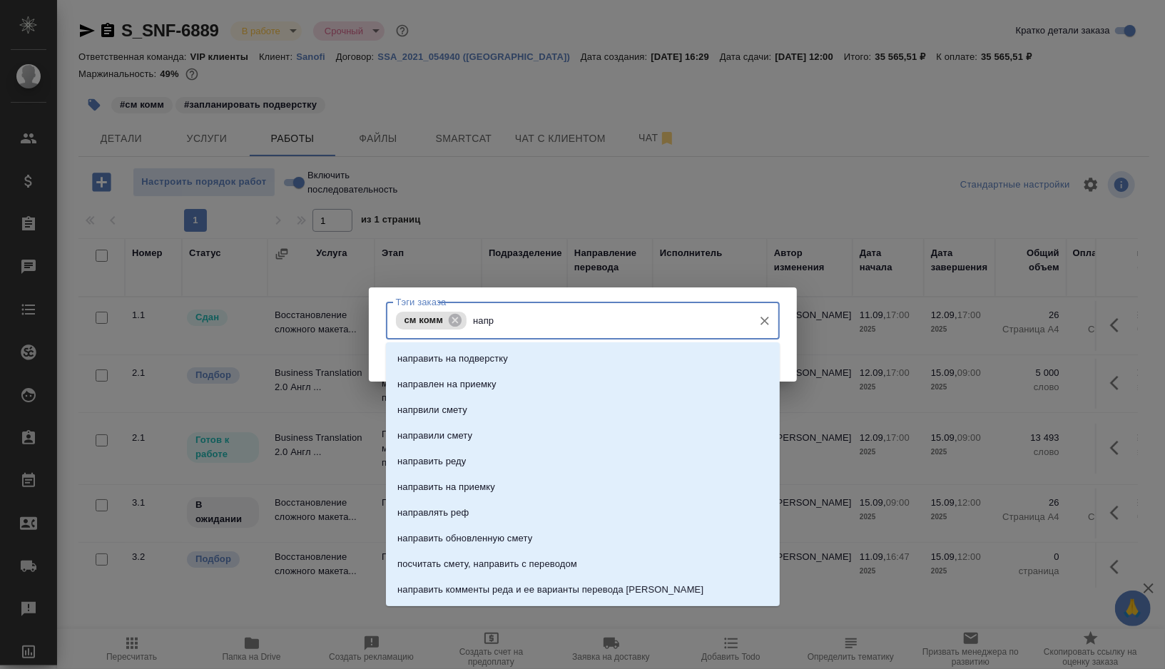
type input "напра"
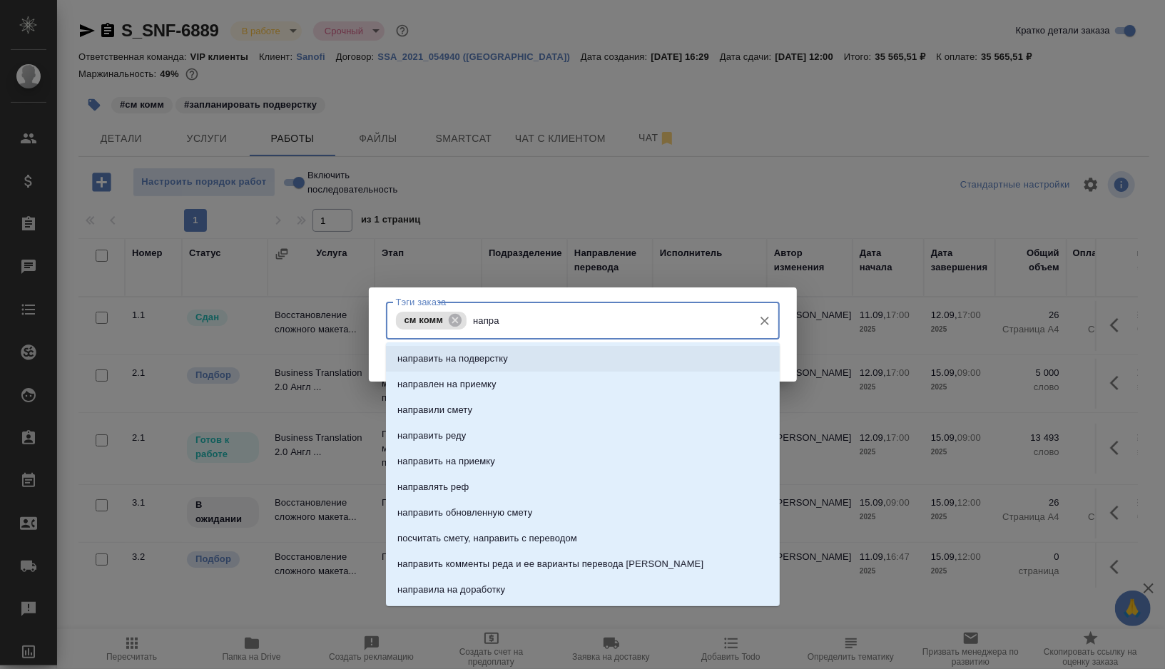
click at [571, 350] on li "направить на подверстку" at bounding box center [583, 359] width 394 height 26
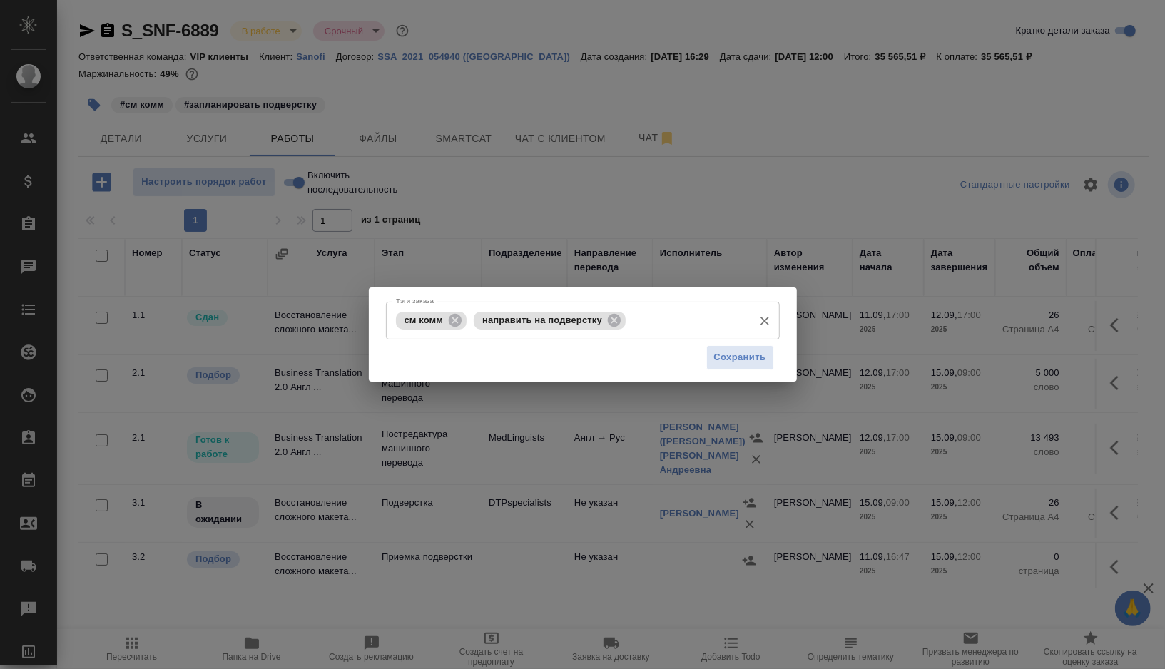
click at [724, 343] on div "Сохранить" at bounding box center [583, 358] width 394 height 36
click at [725, 360] on span "Сохранить" at bounding box center [740, 358] width 52 height 16
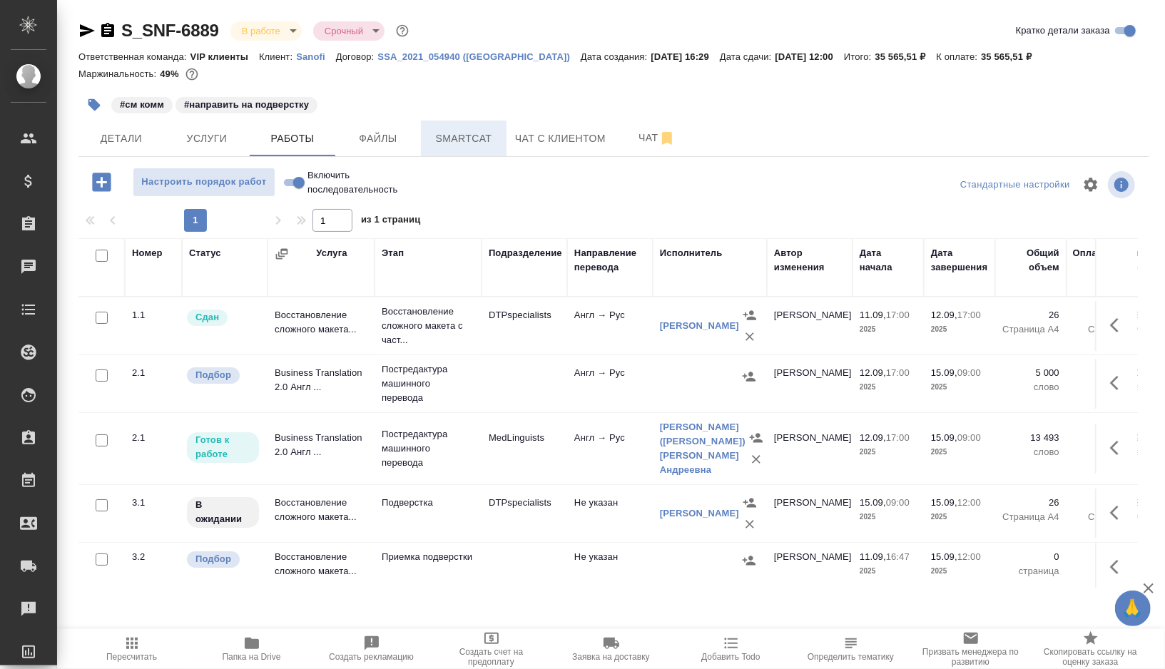
click at [479, 145] on span "Smartcat" at bounding box center [463, 139] width 68 height 18
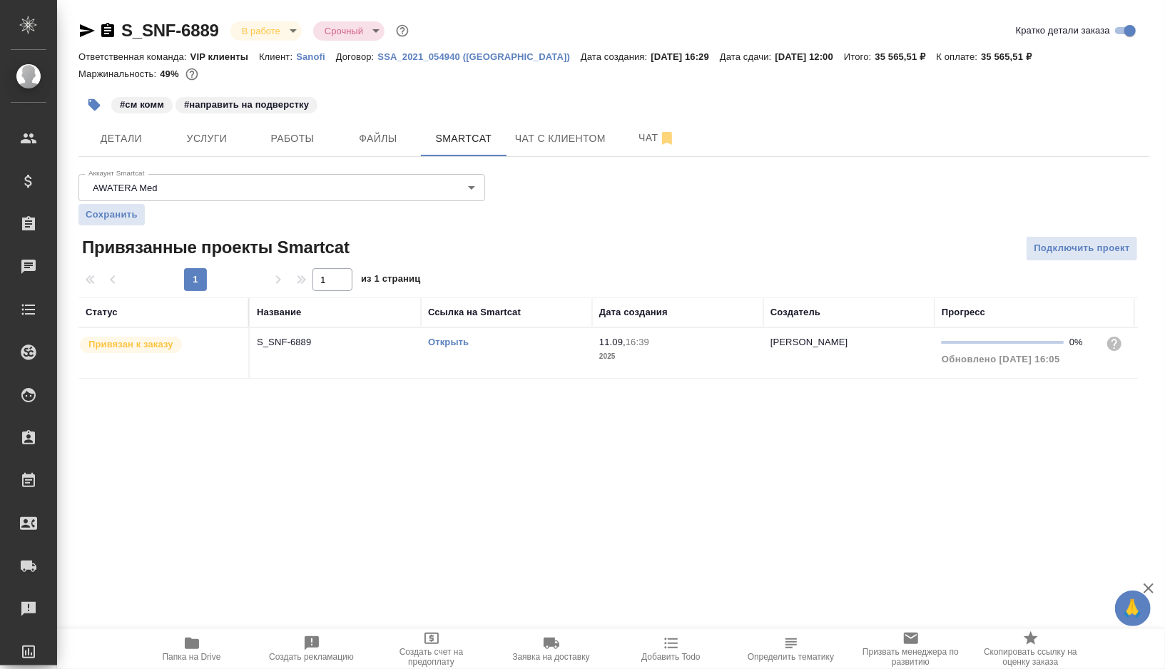
click at [445, 342] on link "Открыть" at bounding box center [448, 342] width 41 height 11
